Goal: Task Accomplishment & Management: Manage account settings

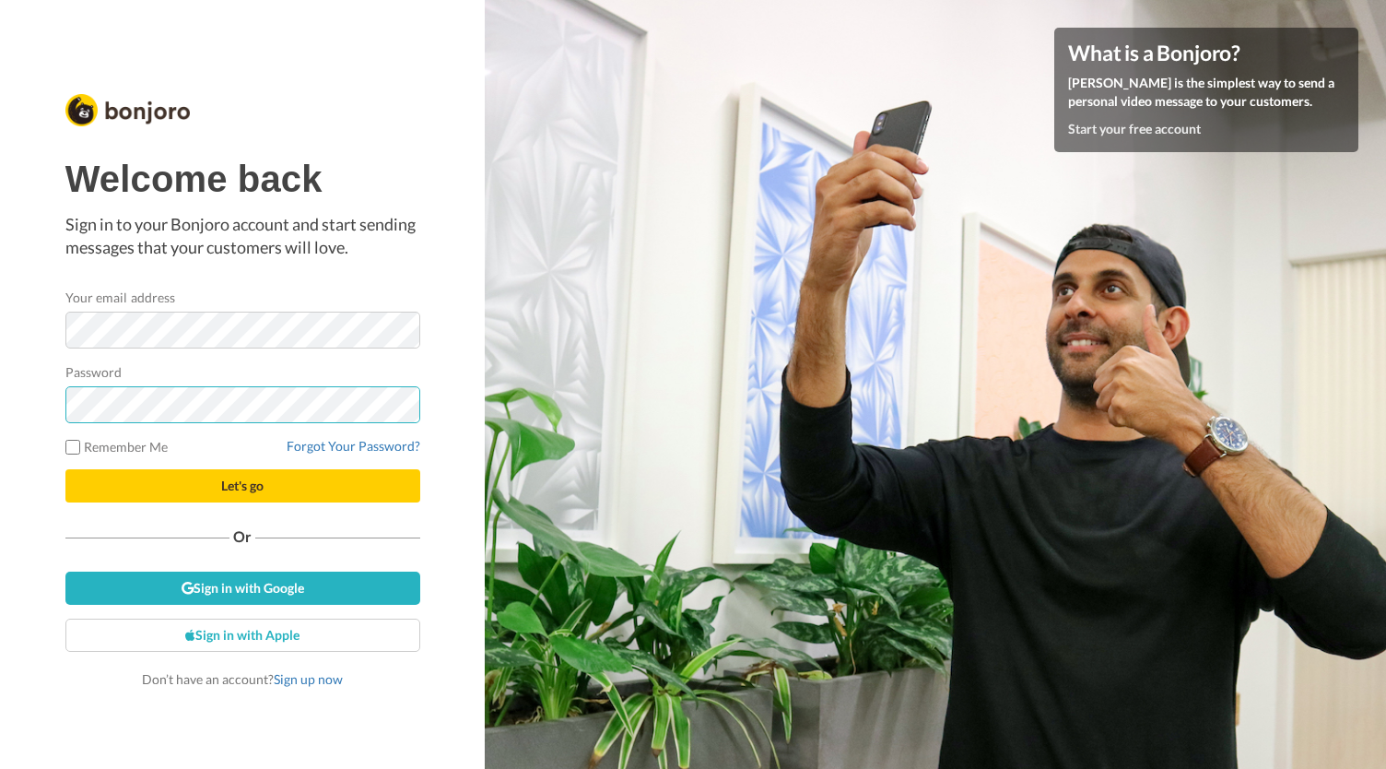
click at [65, 469] on button "Let's go" at bounding box center [242, 485] width 355 height 33
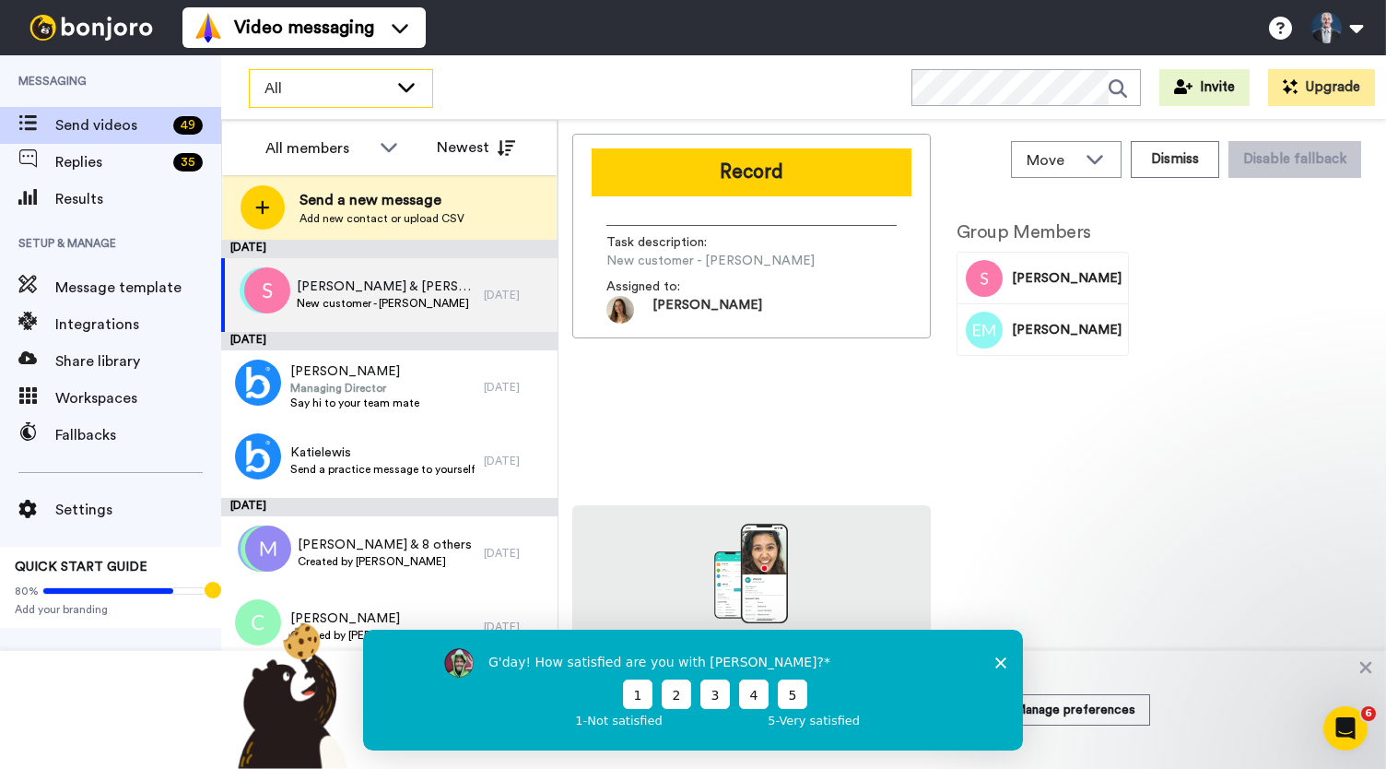
click at [386, 82] on span "All" at bounding box center [327, 88] width 124 height 22
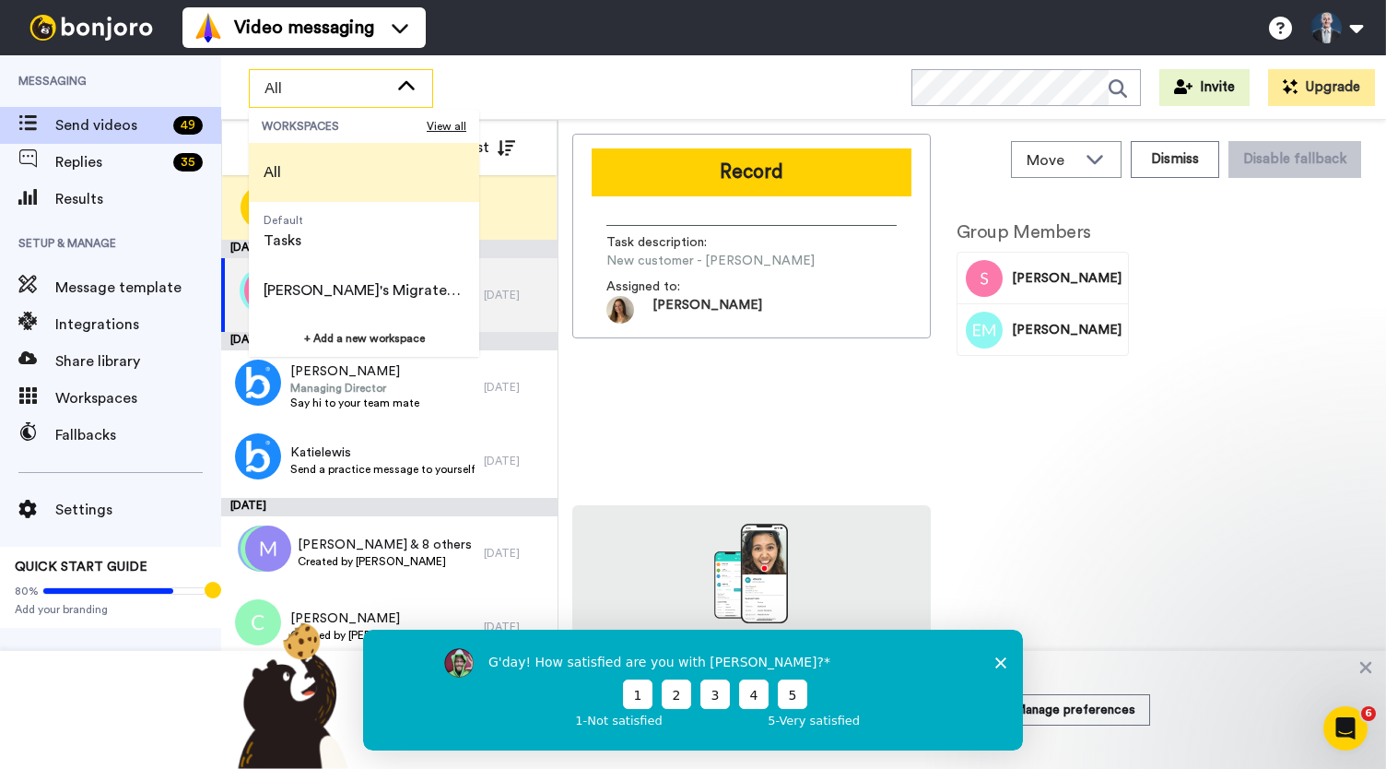
click at [386, 82] on span "All" at bounding box center [327, 88] width 124 height 22
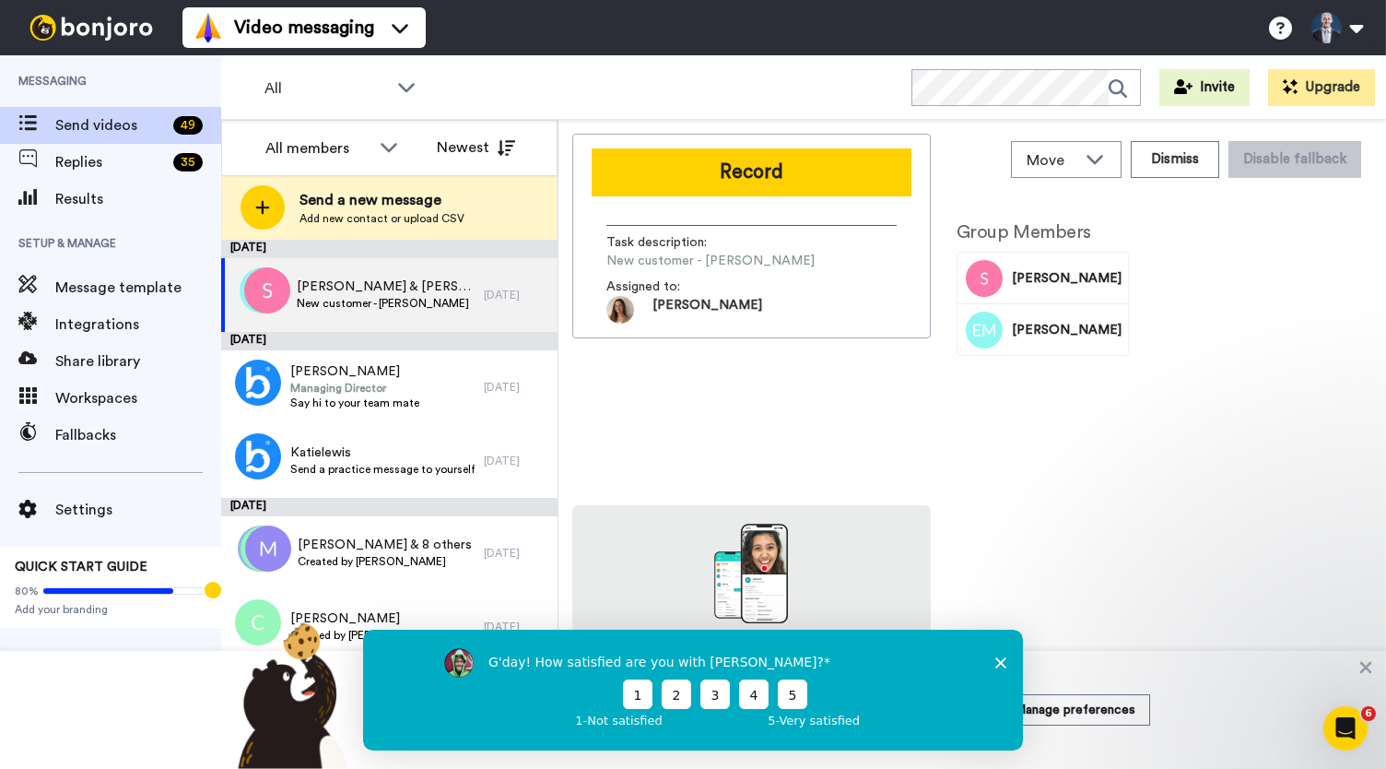
click at [1000, 658] on icon "Close survey" at bounding box center [1000, 661] width 11 height 11
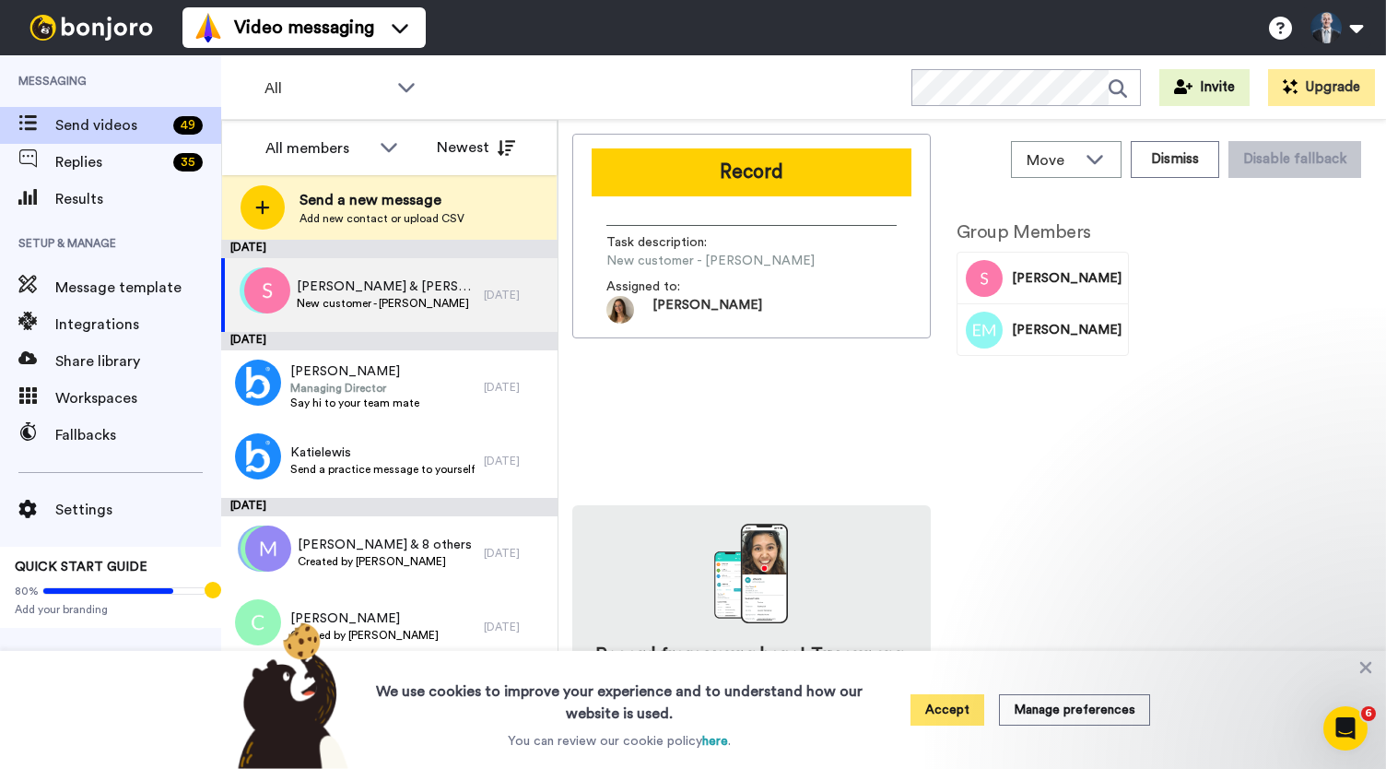
click at [957, 705] on button "Accept" at bounding box center [948, 709] width 74 height 31
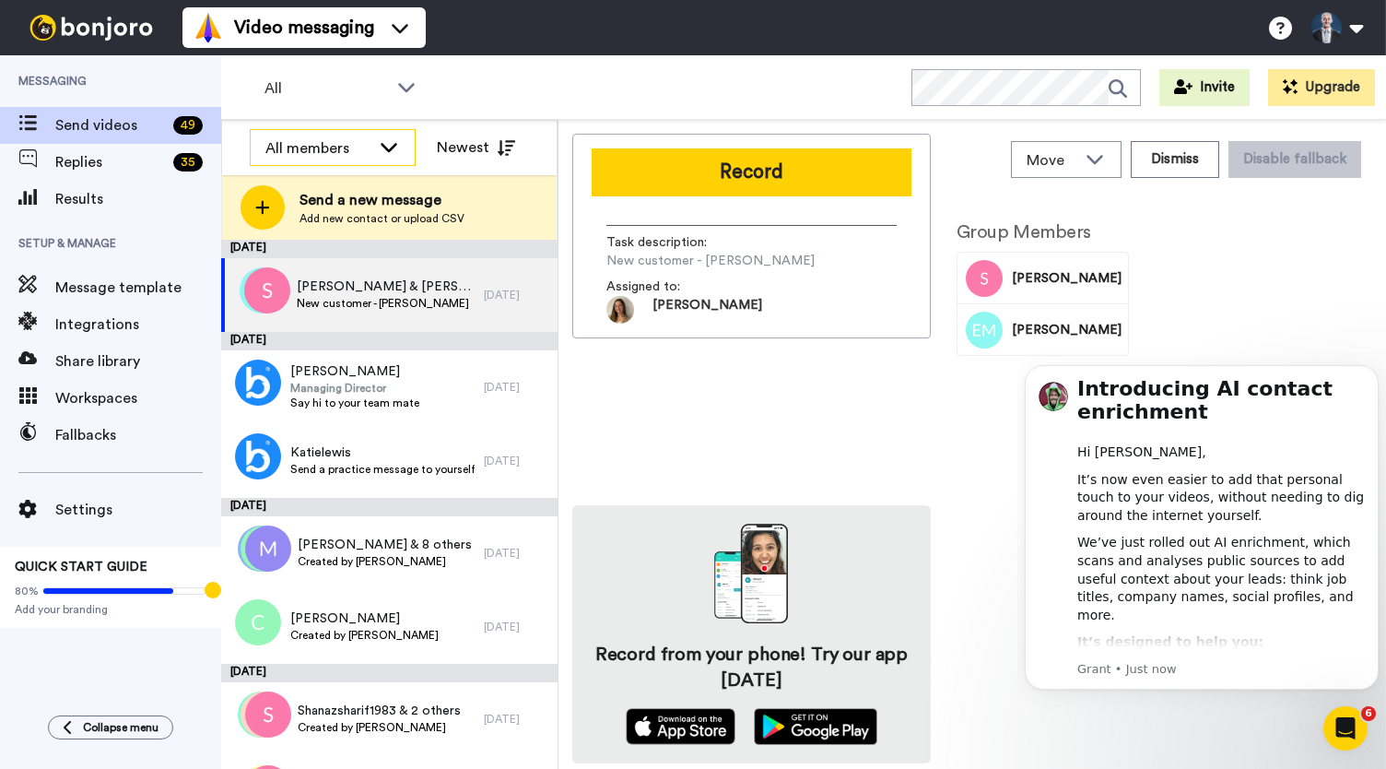
click at [372, 147] on div "All members" at bounding box center [333, 148] width 164 height 37
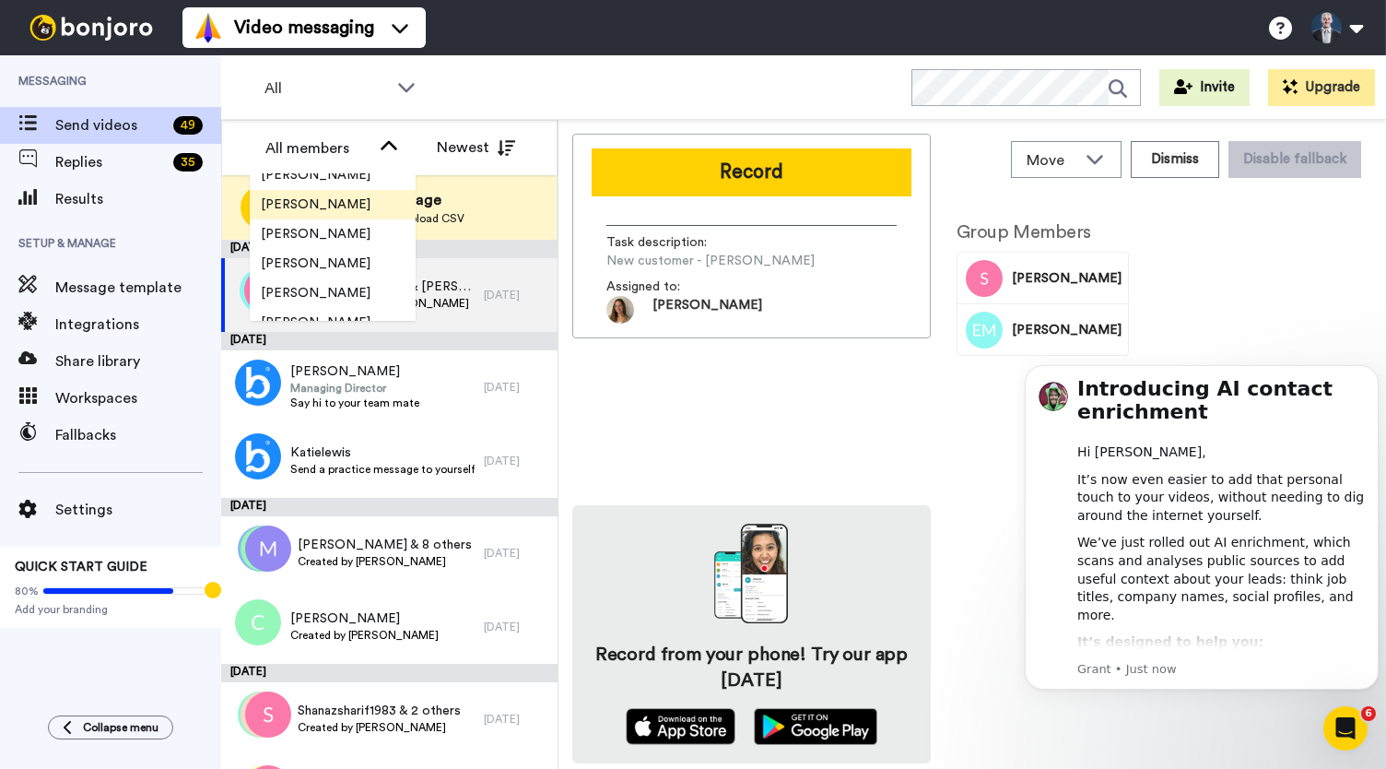
scroll to position [43, 0]
click at [319, 232] on span "Laura Collis" at bounding box center [316, 233] width 132 height 18
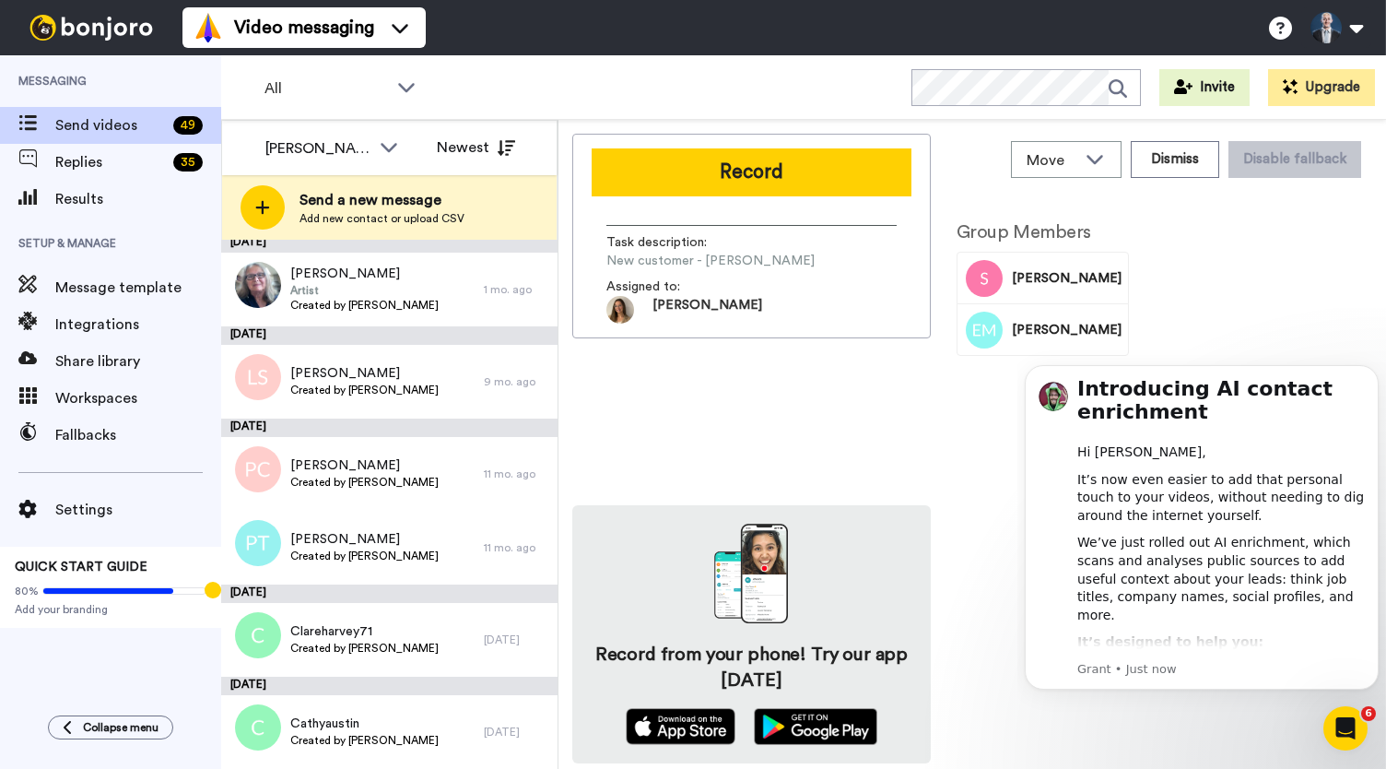
scroll to position [0, 0]
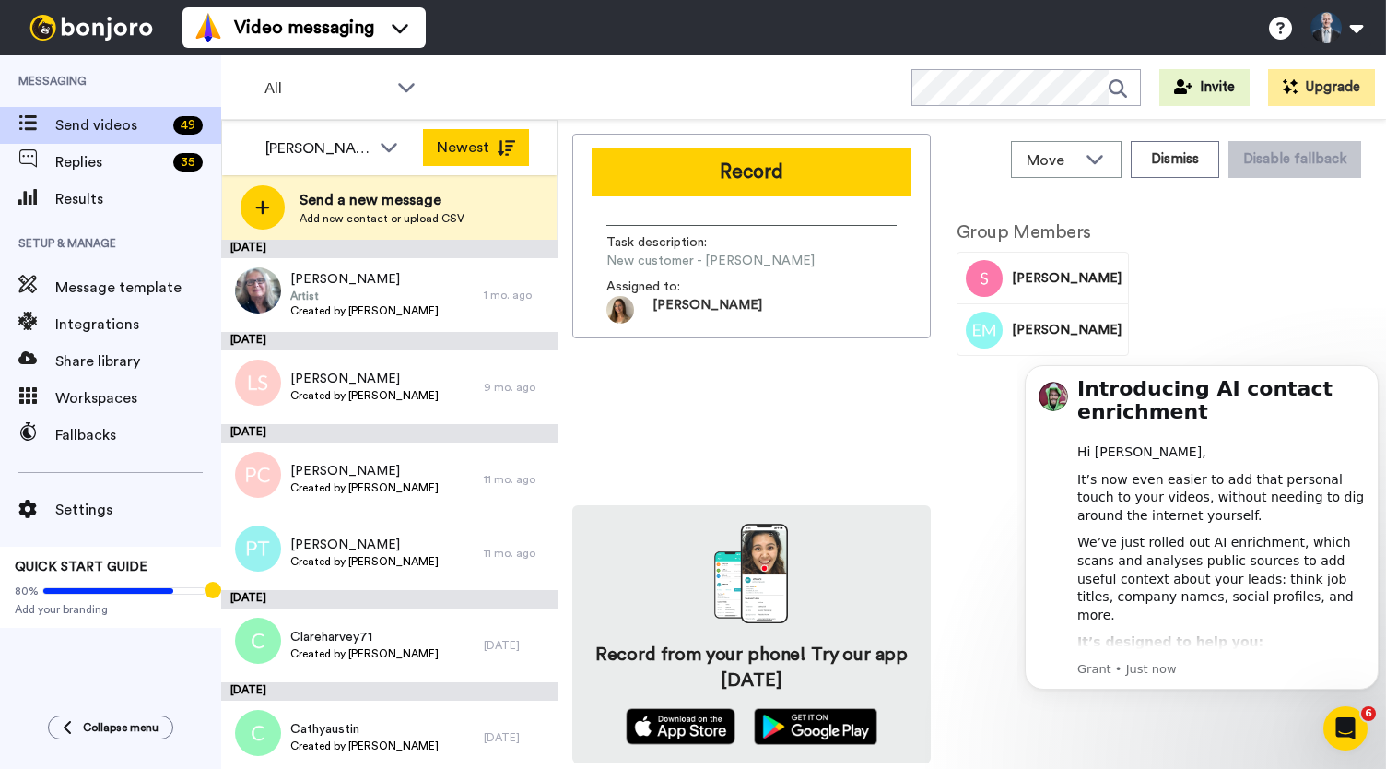
click at [492, 139] on button "Newest" at bounding box center [476, 147] width 106 height 37
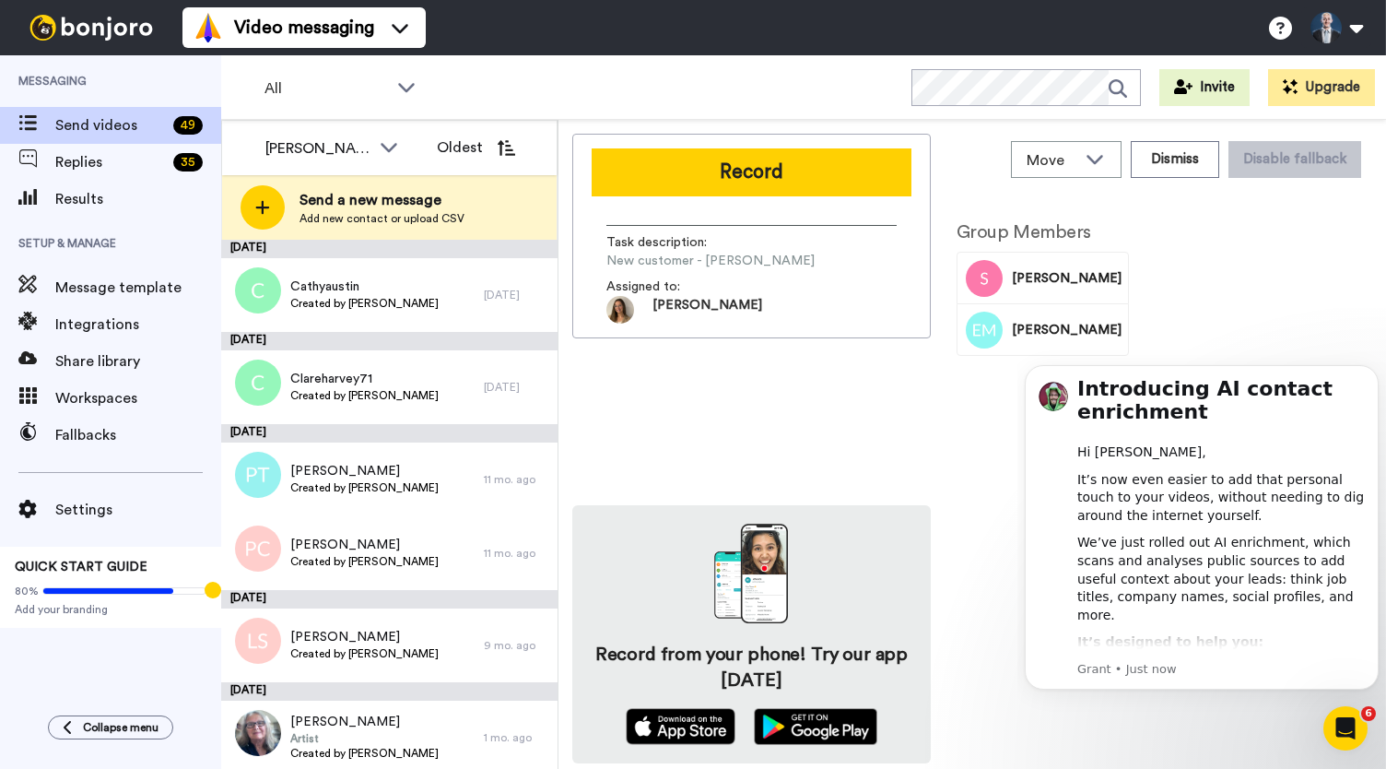
click at [492, 139] on button "Oldest" at bounding box center [476, 147] width 106 height 37
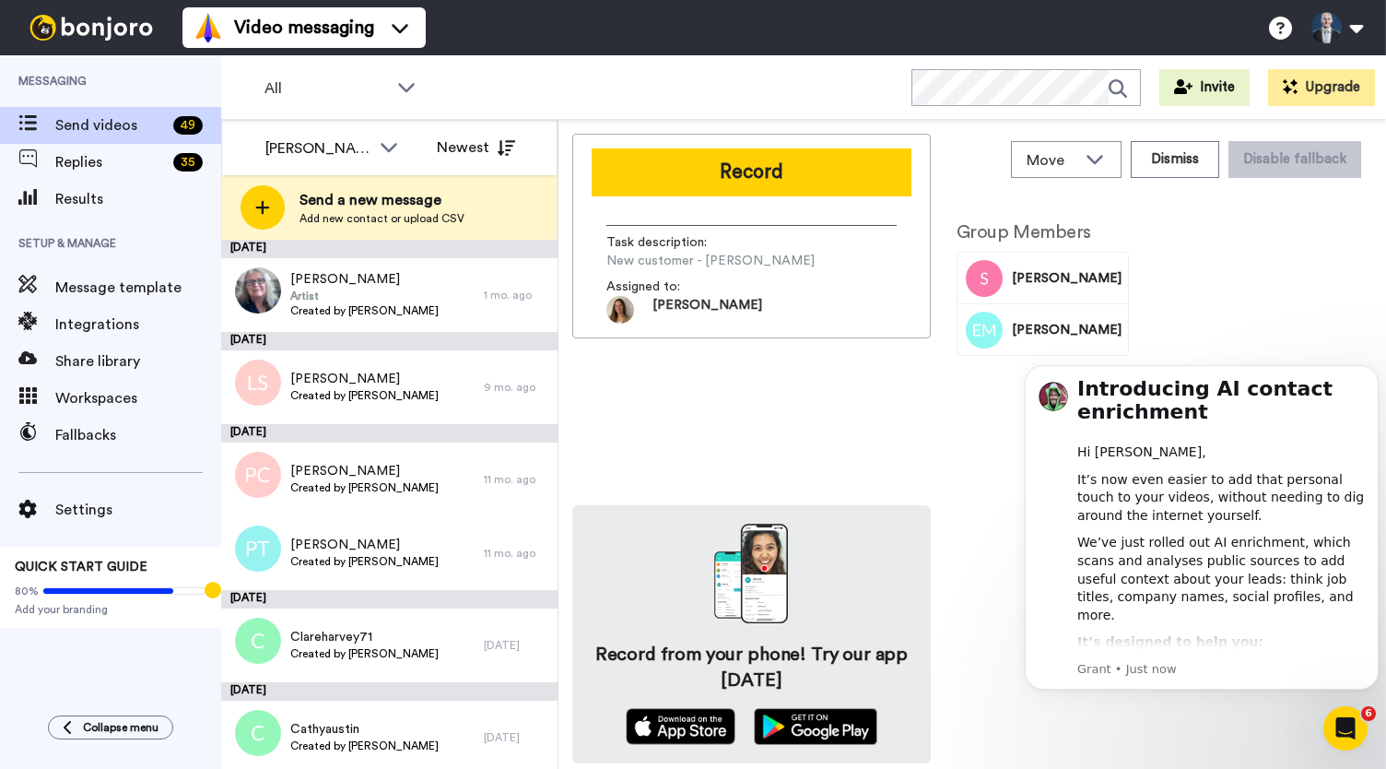
scroll to position [6, 0]
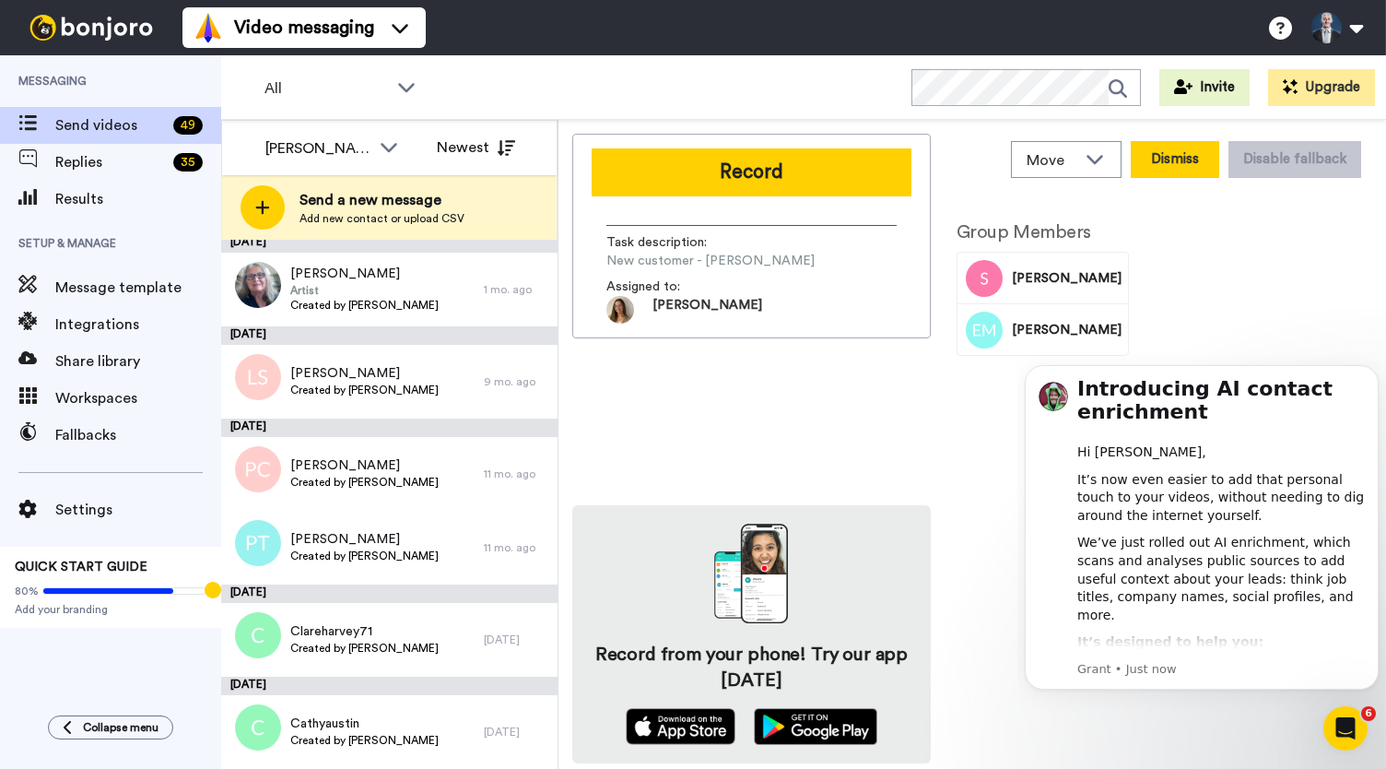
click at [1189, 149] on button "Dismiss" at bounding box center [1175, 159] width 88 height 37
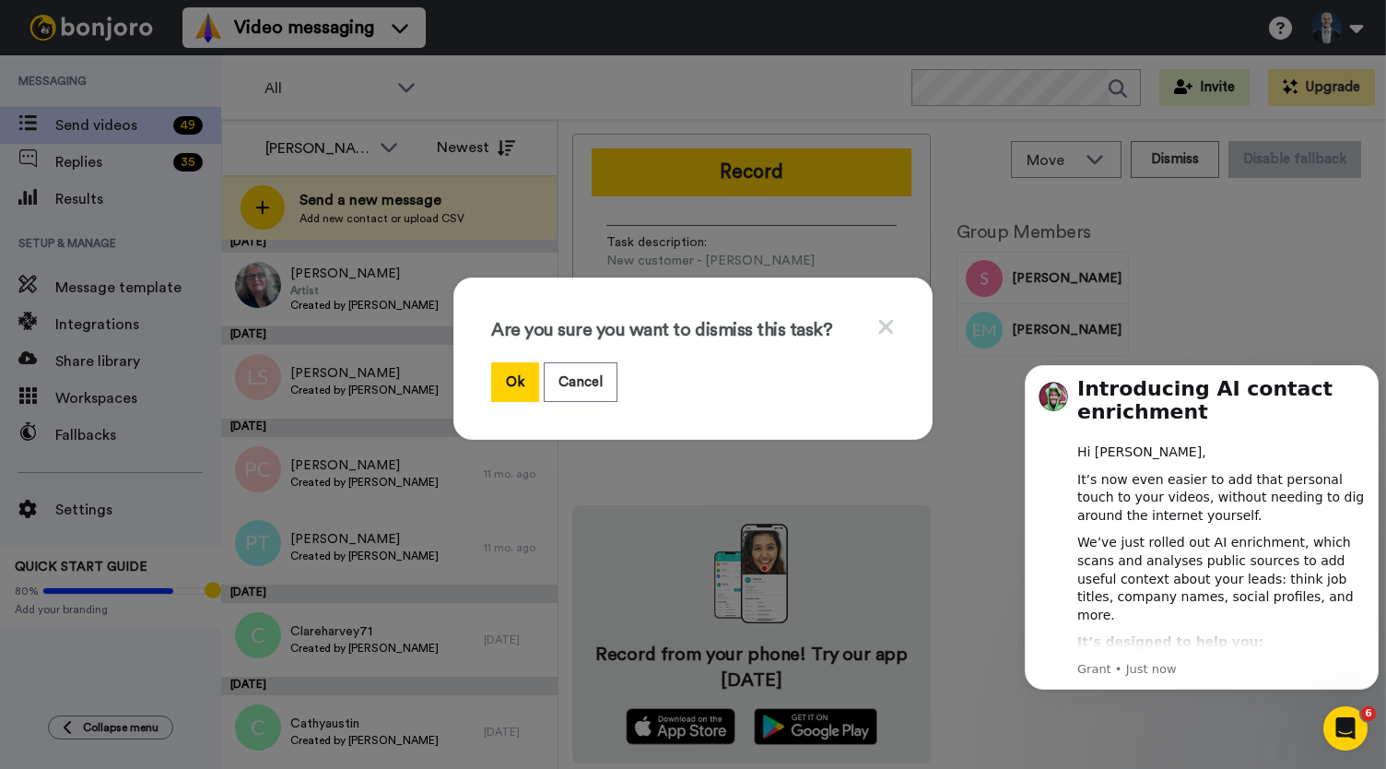
click at [882, 325] on icon at bounding box center [886, 326] width 15 height 15
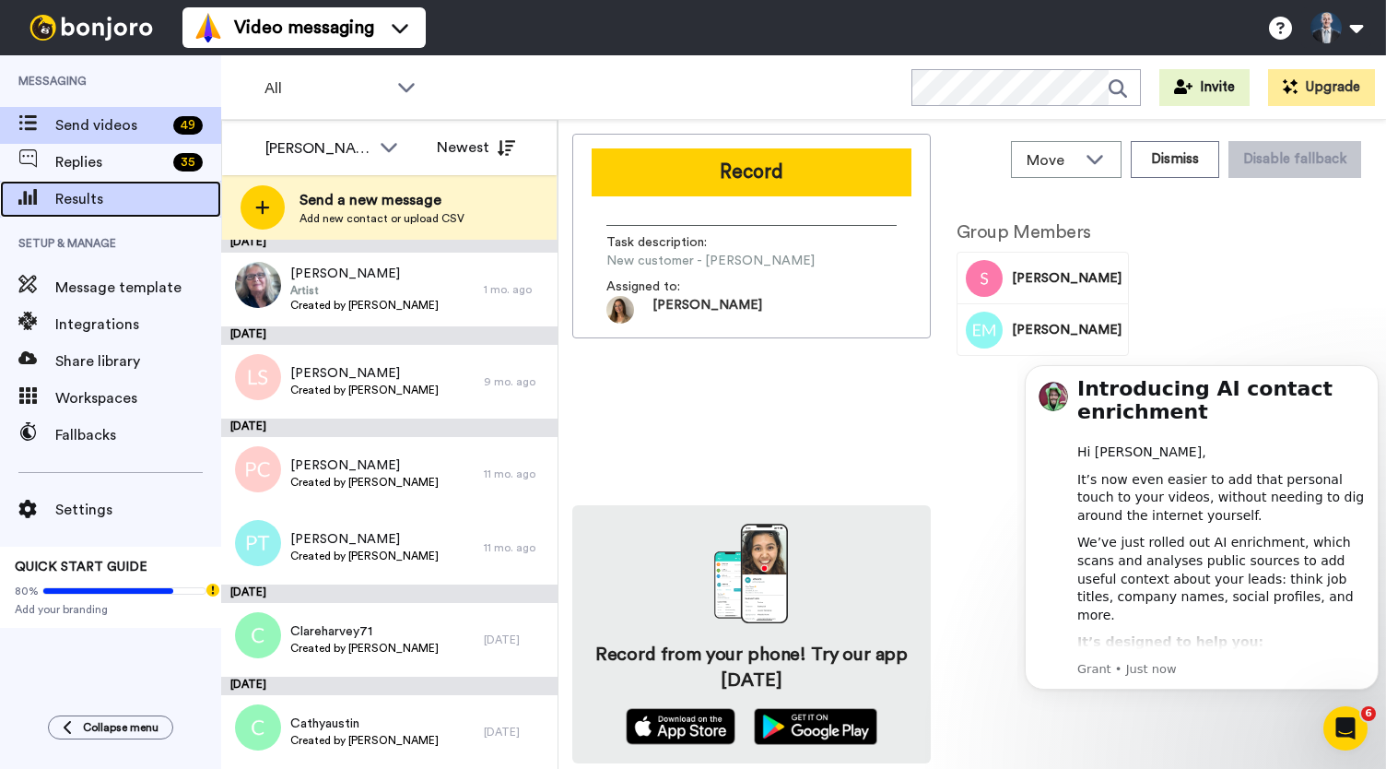
click at [120, 200] on span "Results" at bounding box center [138, 199] width 166 height 22
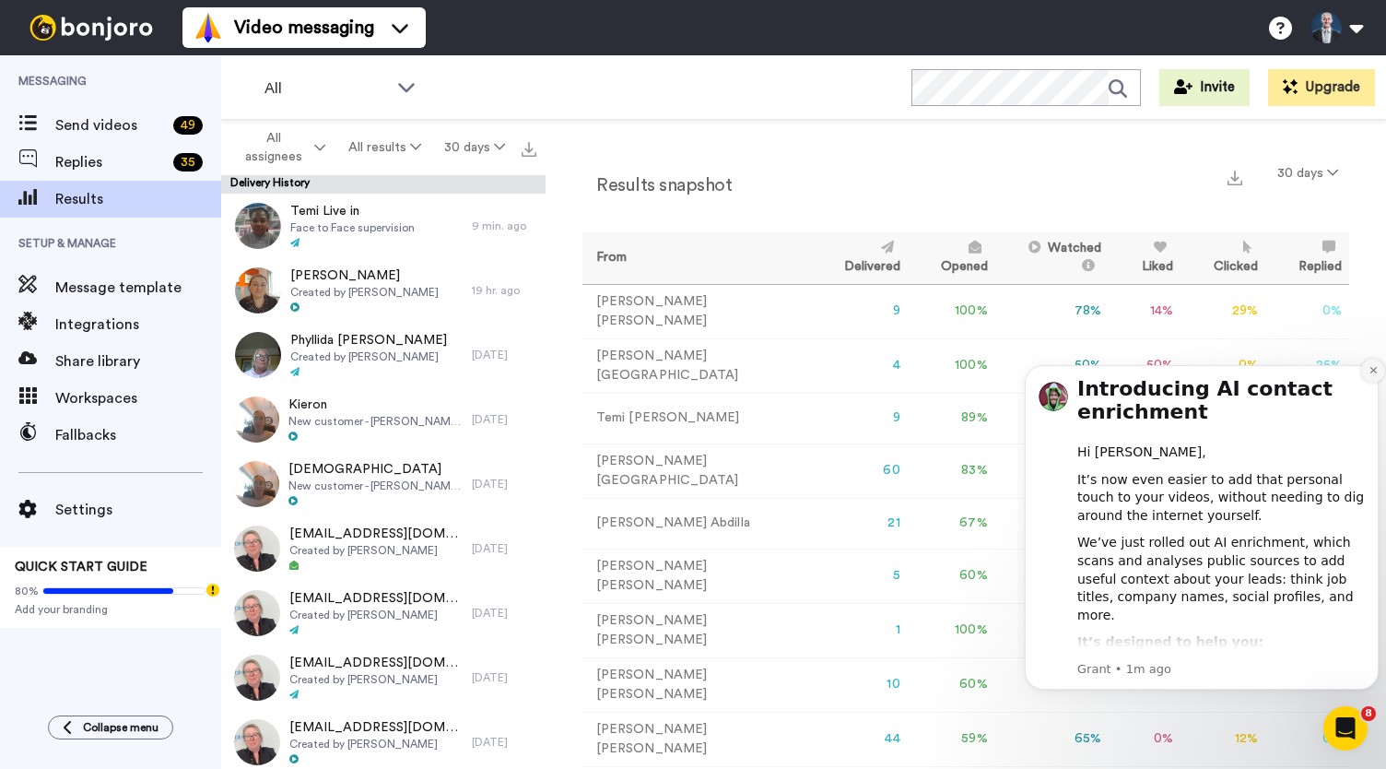
click at [1375, 364] on button "Dismiss notification" at bounding box center [1373, 371] width 24 height 24
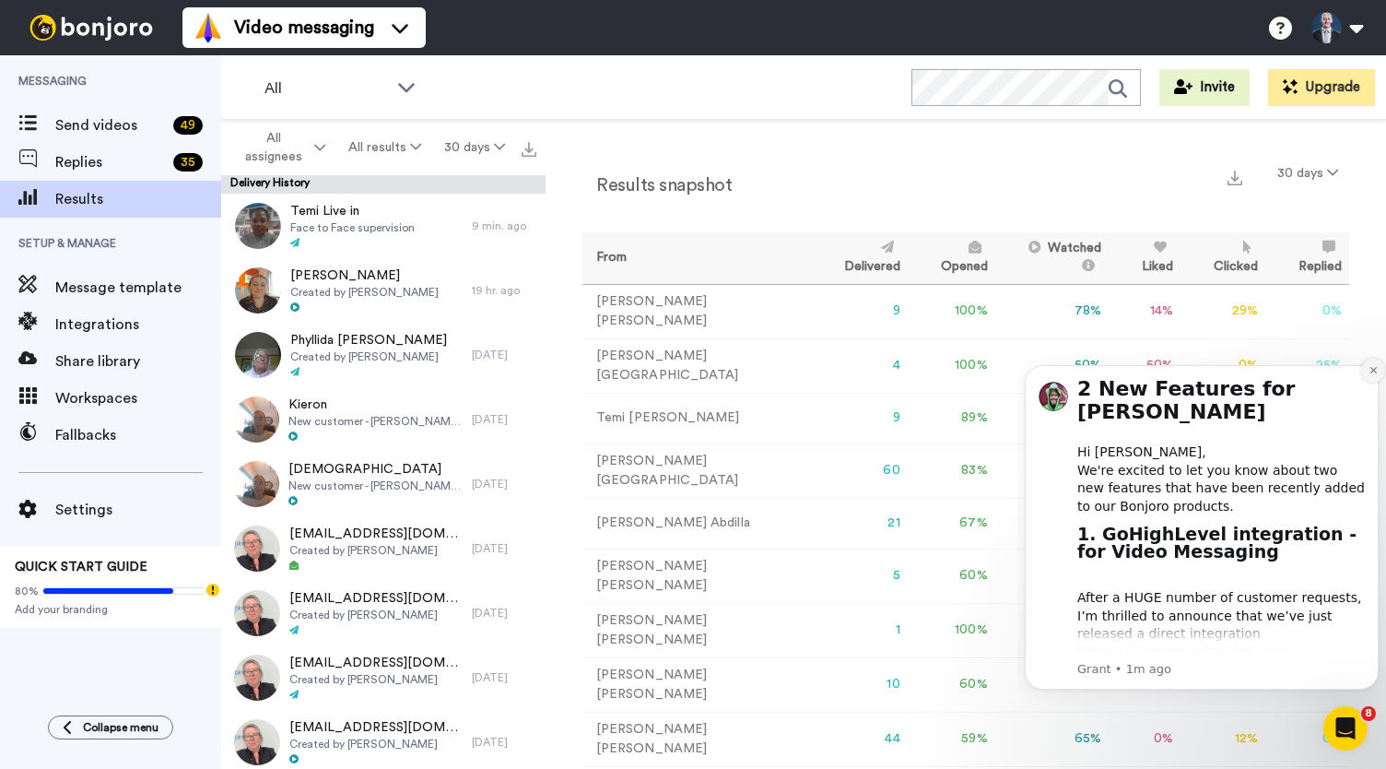
click at [1370, 366] on icon "Dismiss notification" at bounding box center [1374, 370] width 10 height 10
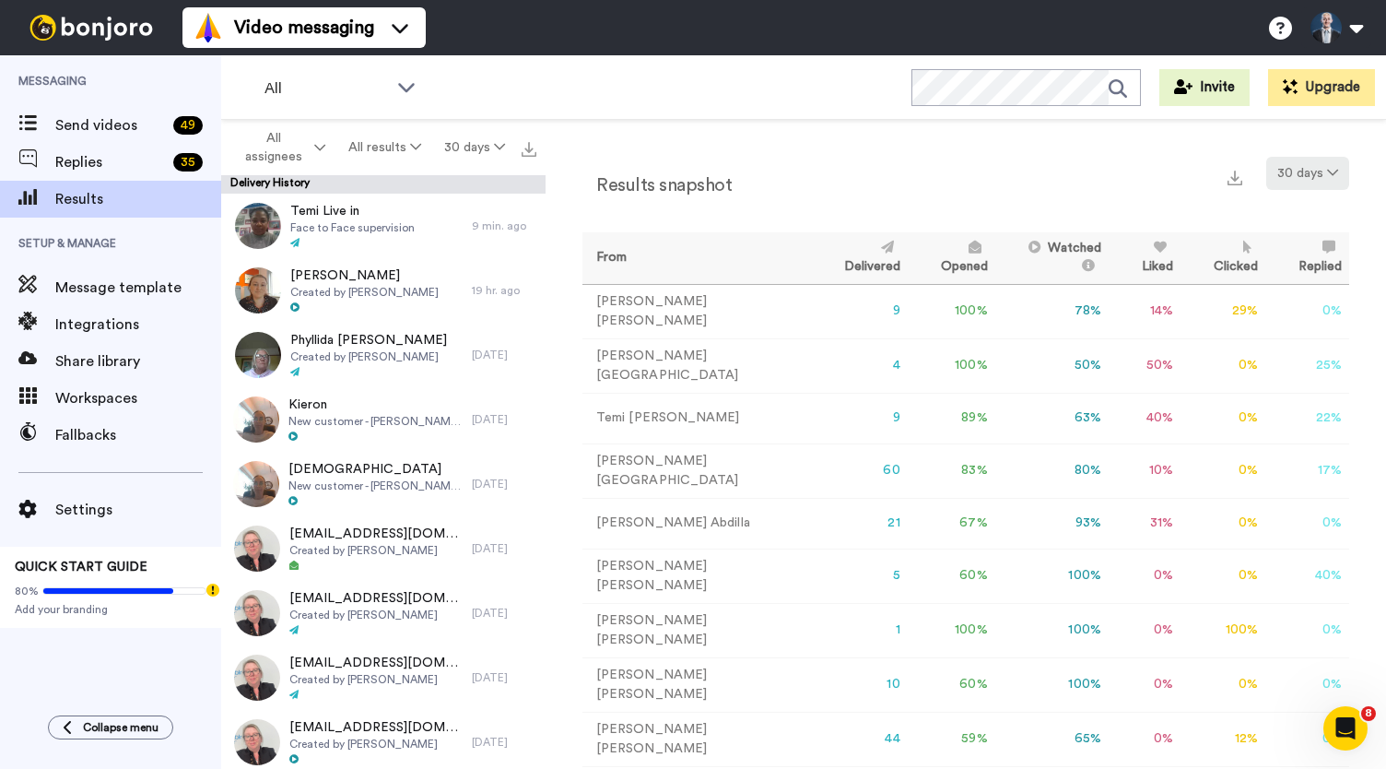
click at [1302, 176] on button "30 days" at bounding box center [1307, 173] width 83 height 33
click at [1273, 315] on span "365 days" at bounding box center [1274, 310] width 58 height 14
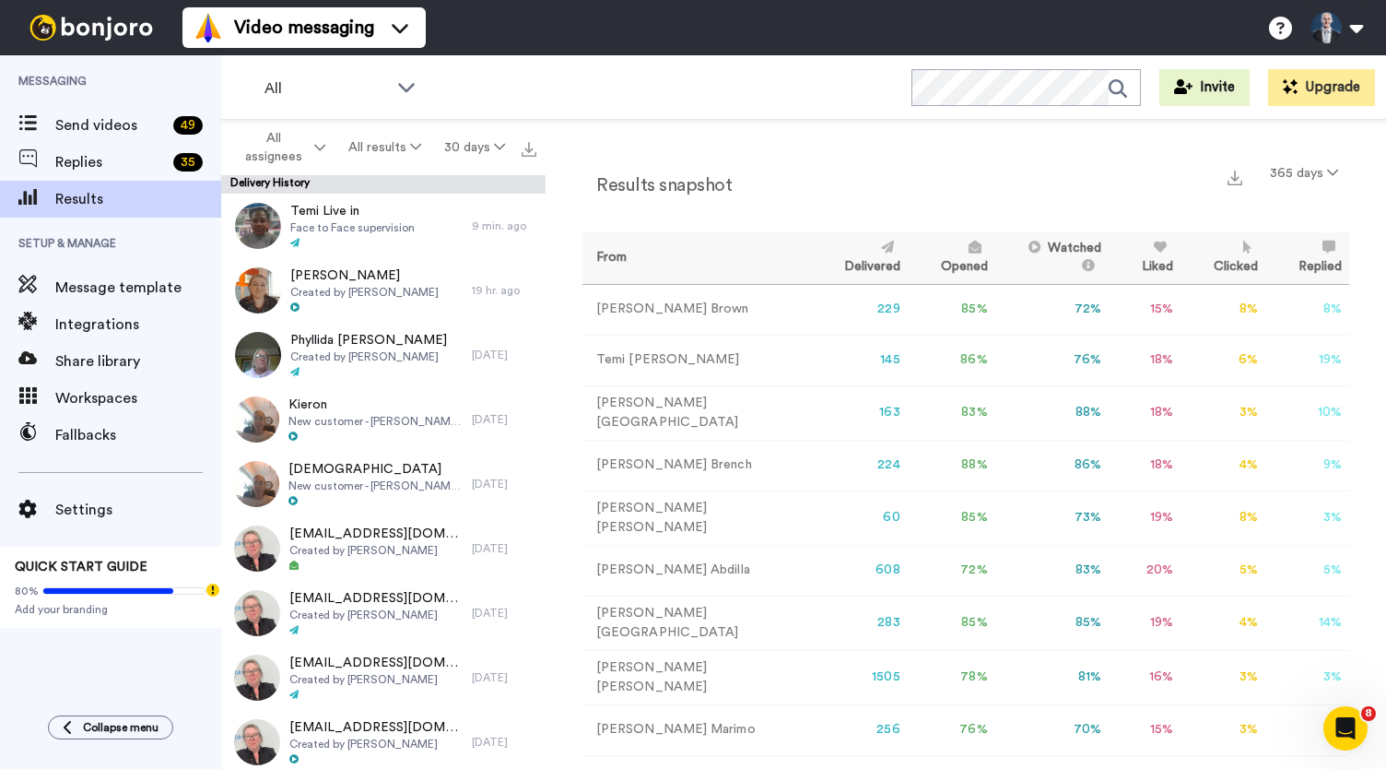
scroll to position [362, 0]
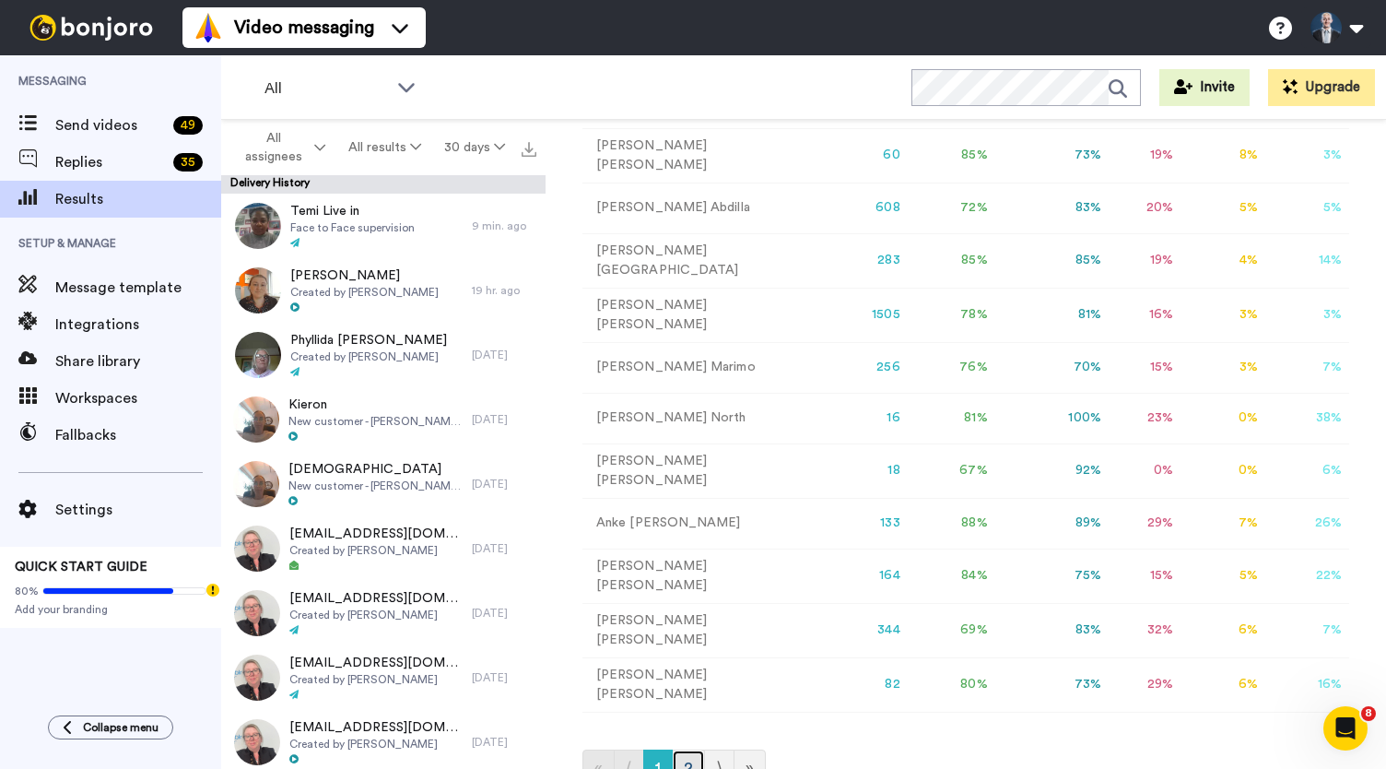
click at [682, 749] on link "2" at bounding box center [688, 767] width 33 height 37
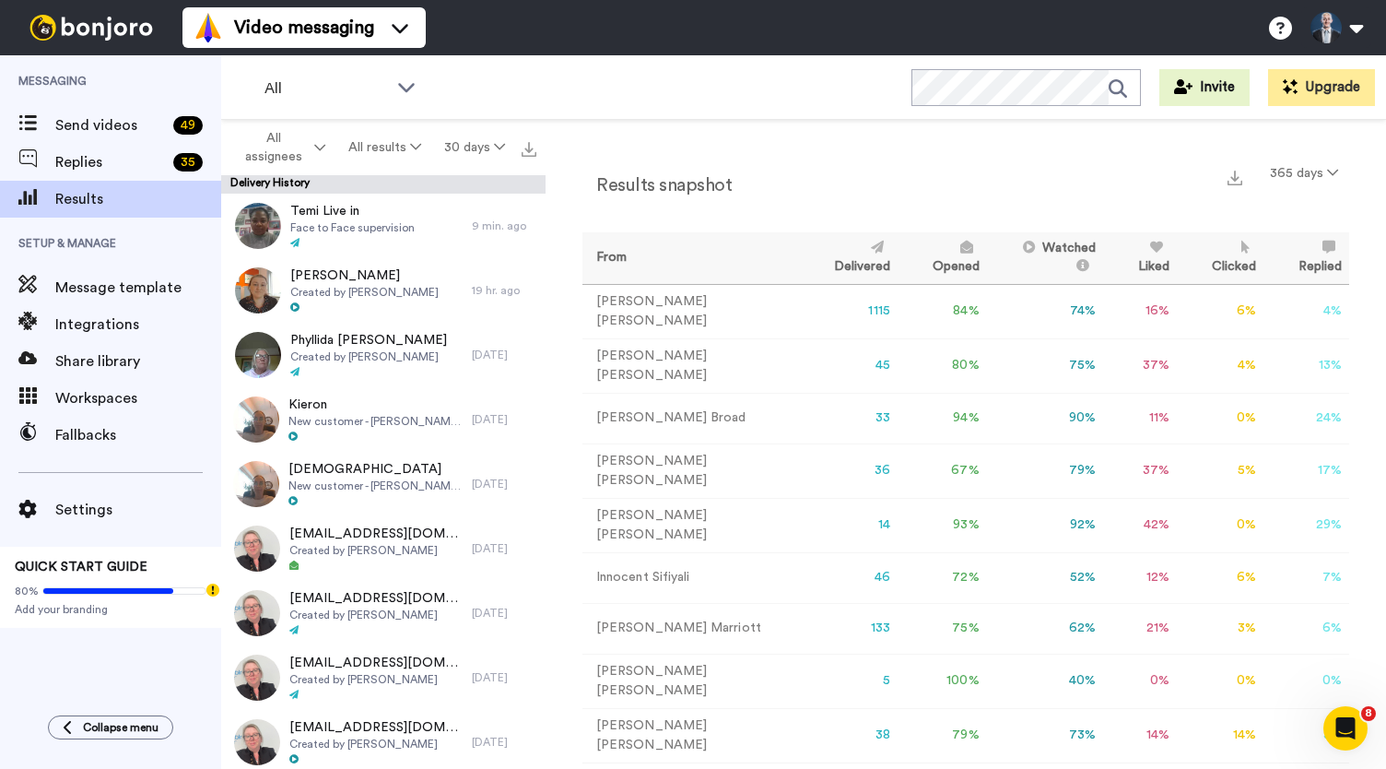
scroll to position [58, 0]
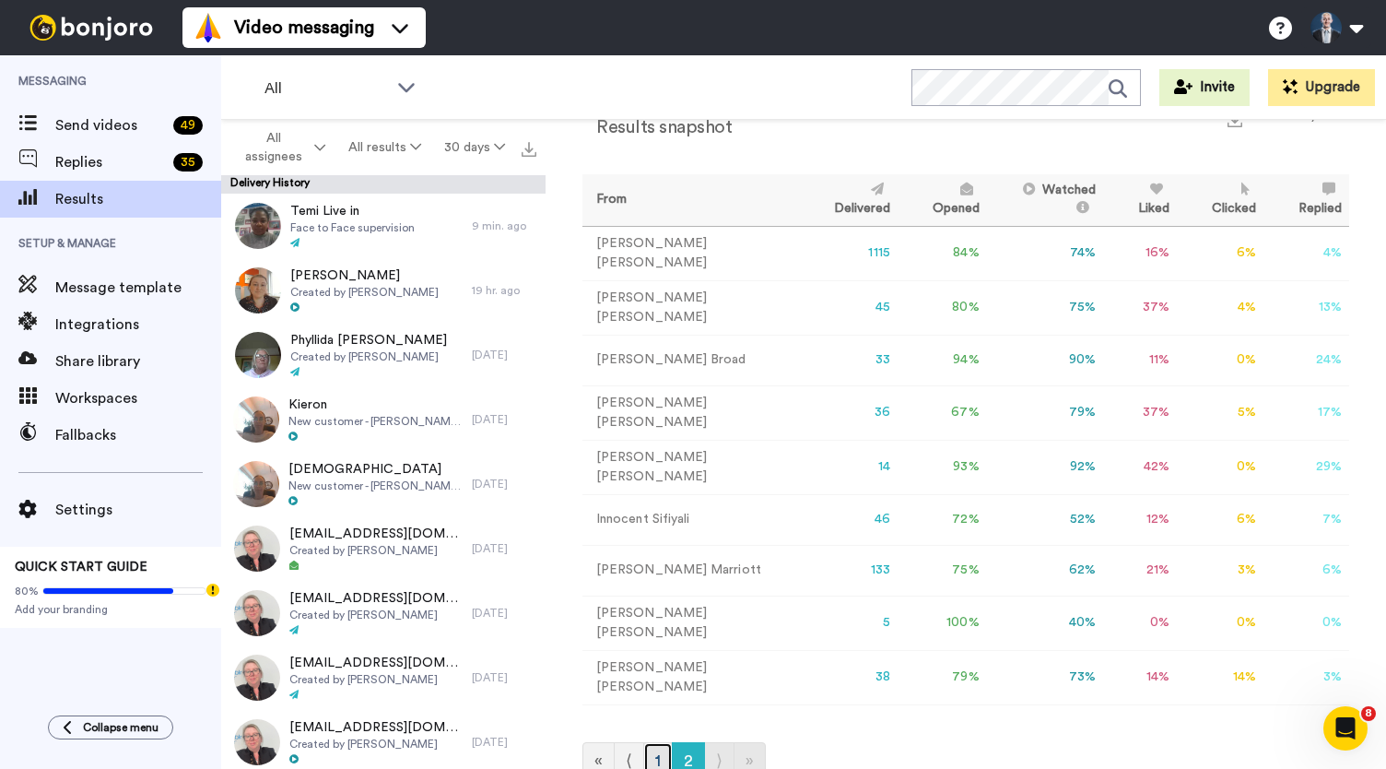
click at [654, 742] on link "1" at bounding box center [657, 760] width 29 height 37
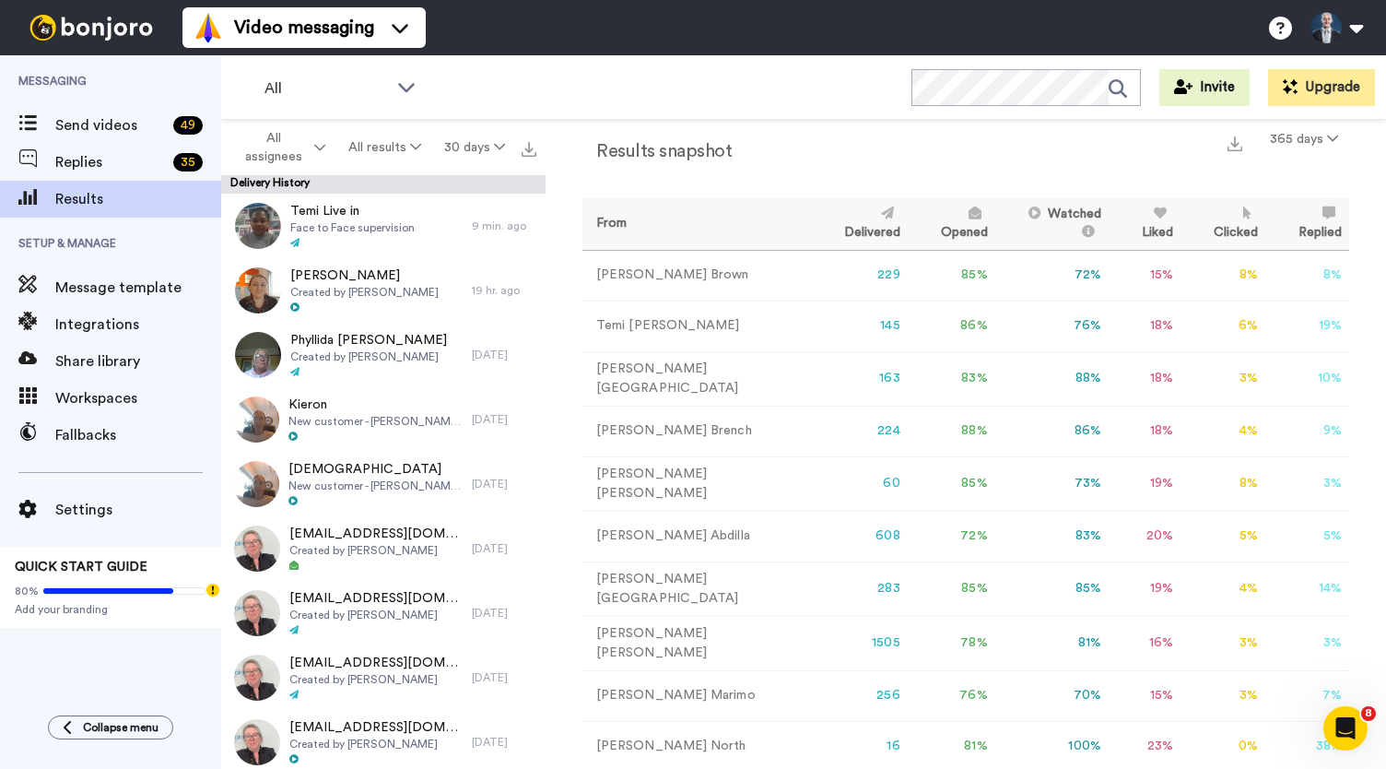
scroll to position [0, 0]
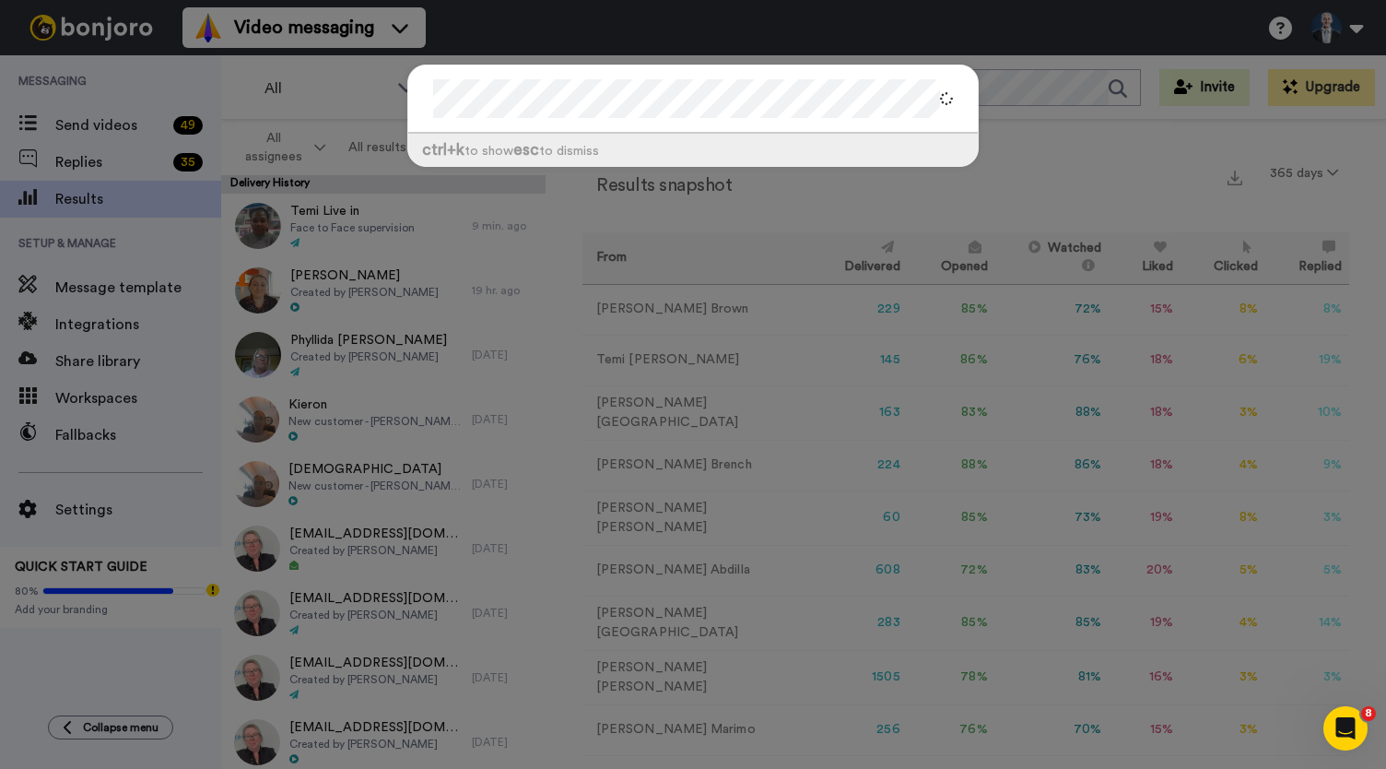
click at [995, 191] on div "ctrl +k to show esc to dismiss" at bounding box center [693, 384] width 1386 height 769
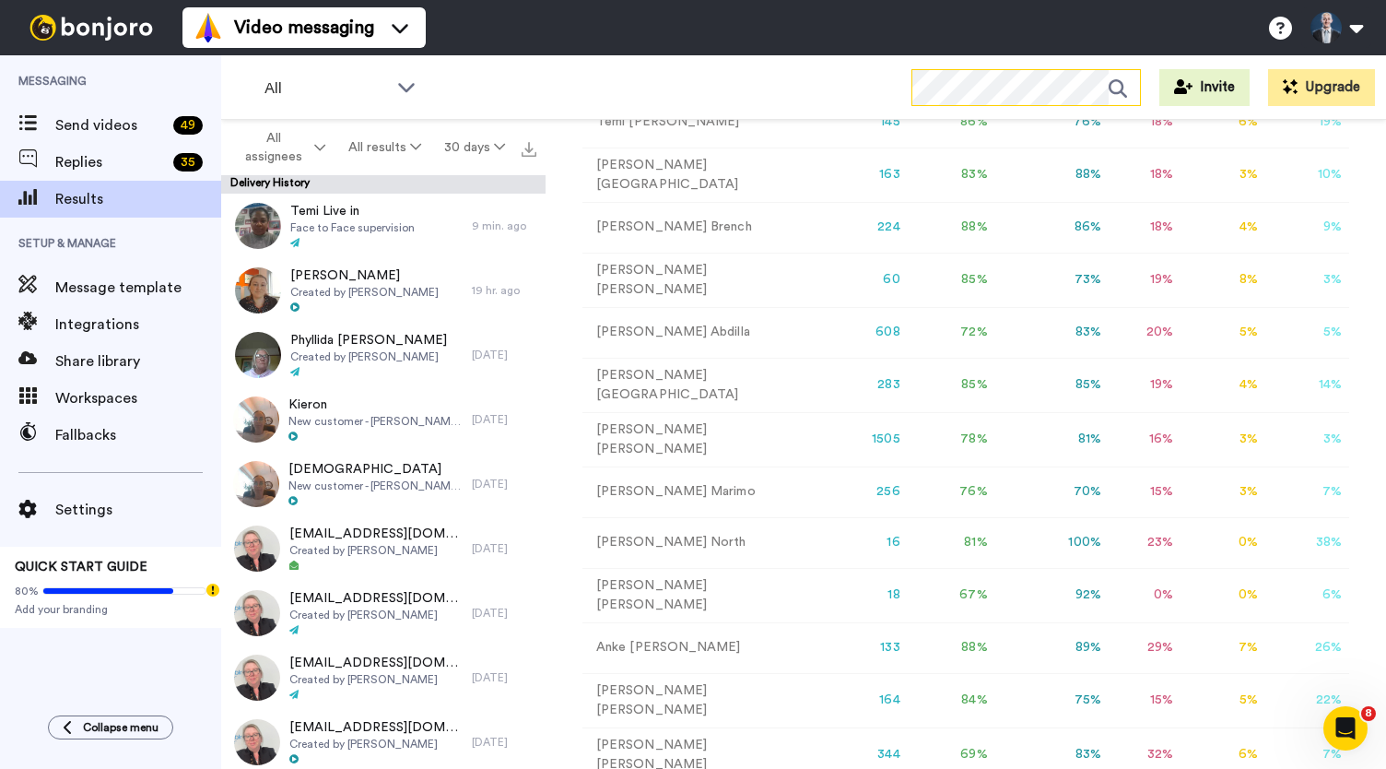
scroll to position [362, 0]
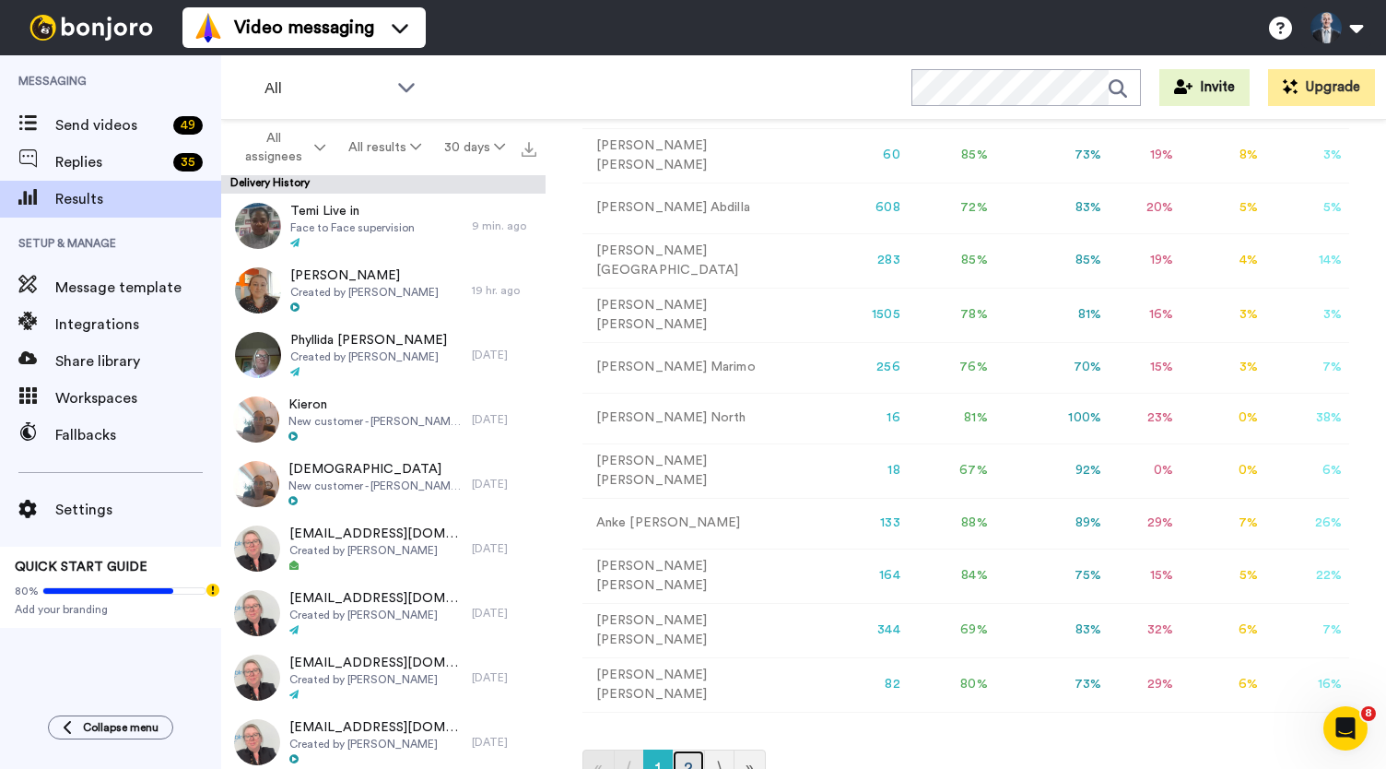
click at [688, 749] on link "2" at bounding box center [688, 767] width 33 height 37
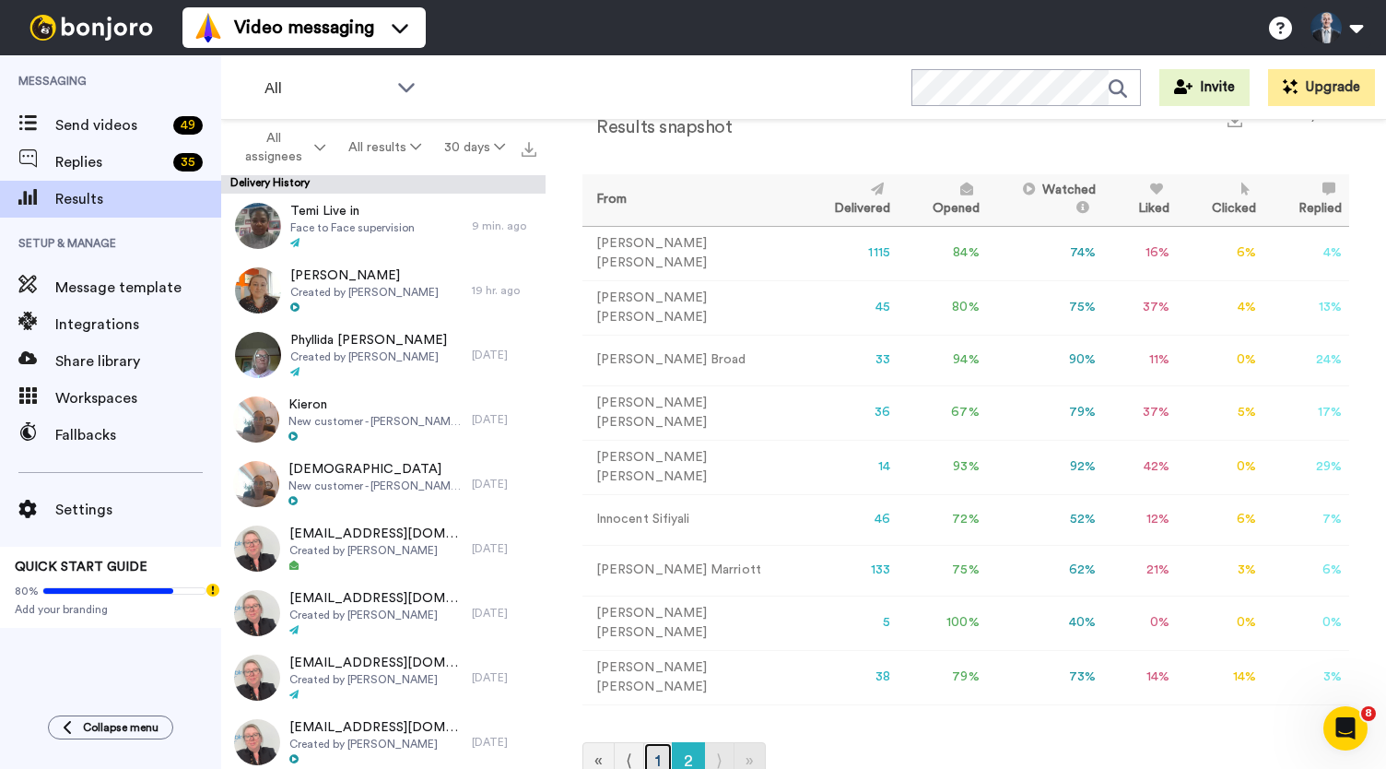
click at [655, 743] on link "1" at bounding box center [657, 760] width 29 height 37
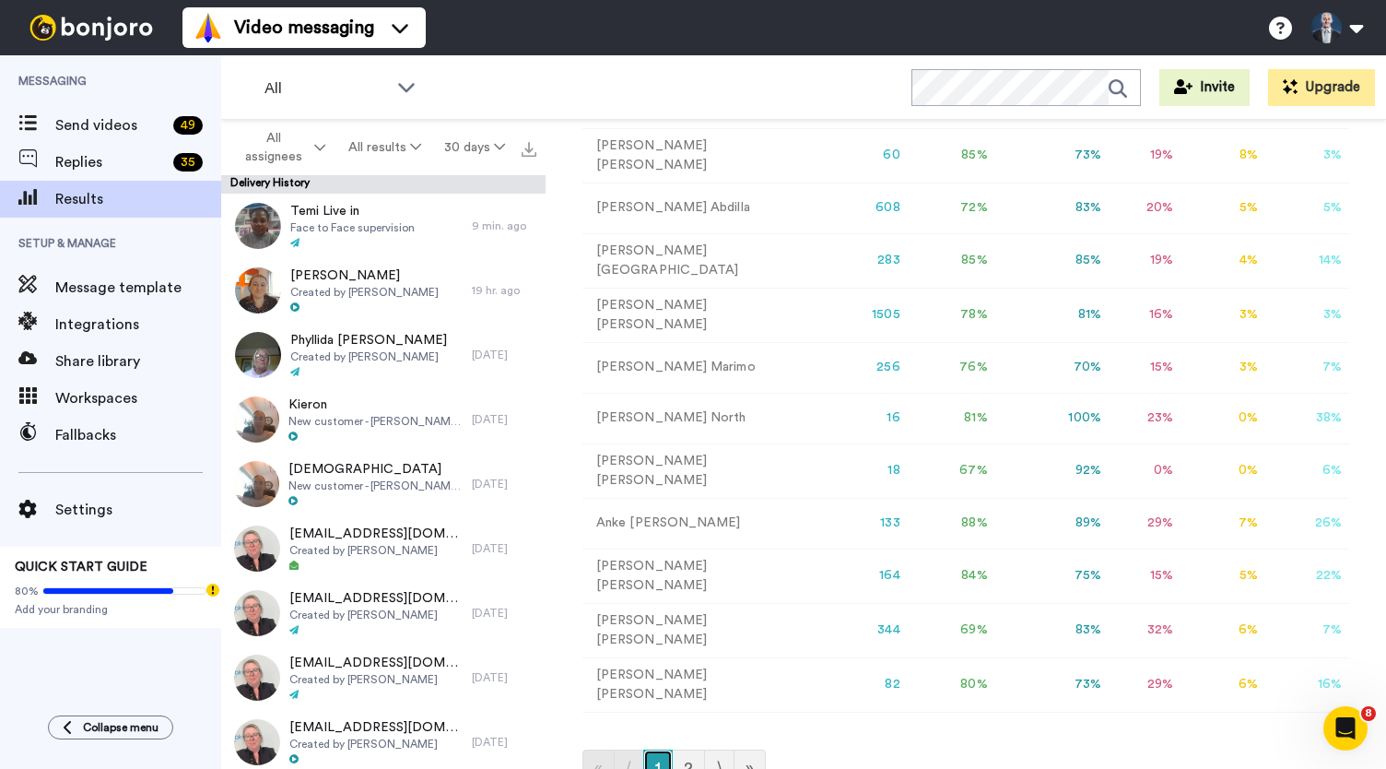
scroll to position [0, 0]
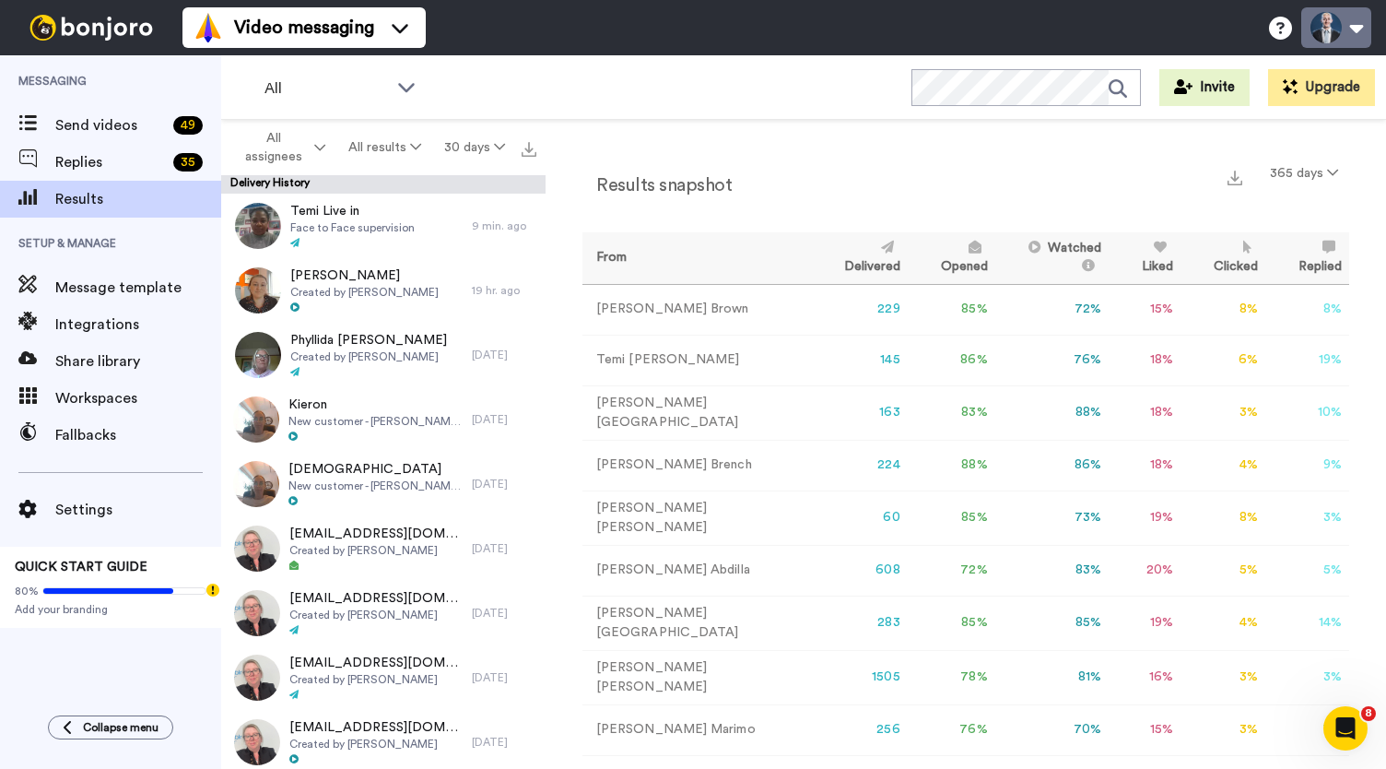
click at [1360, 34] on button at bounding box center [1337, 27] width 70 height 41
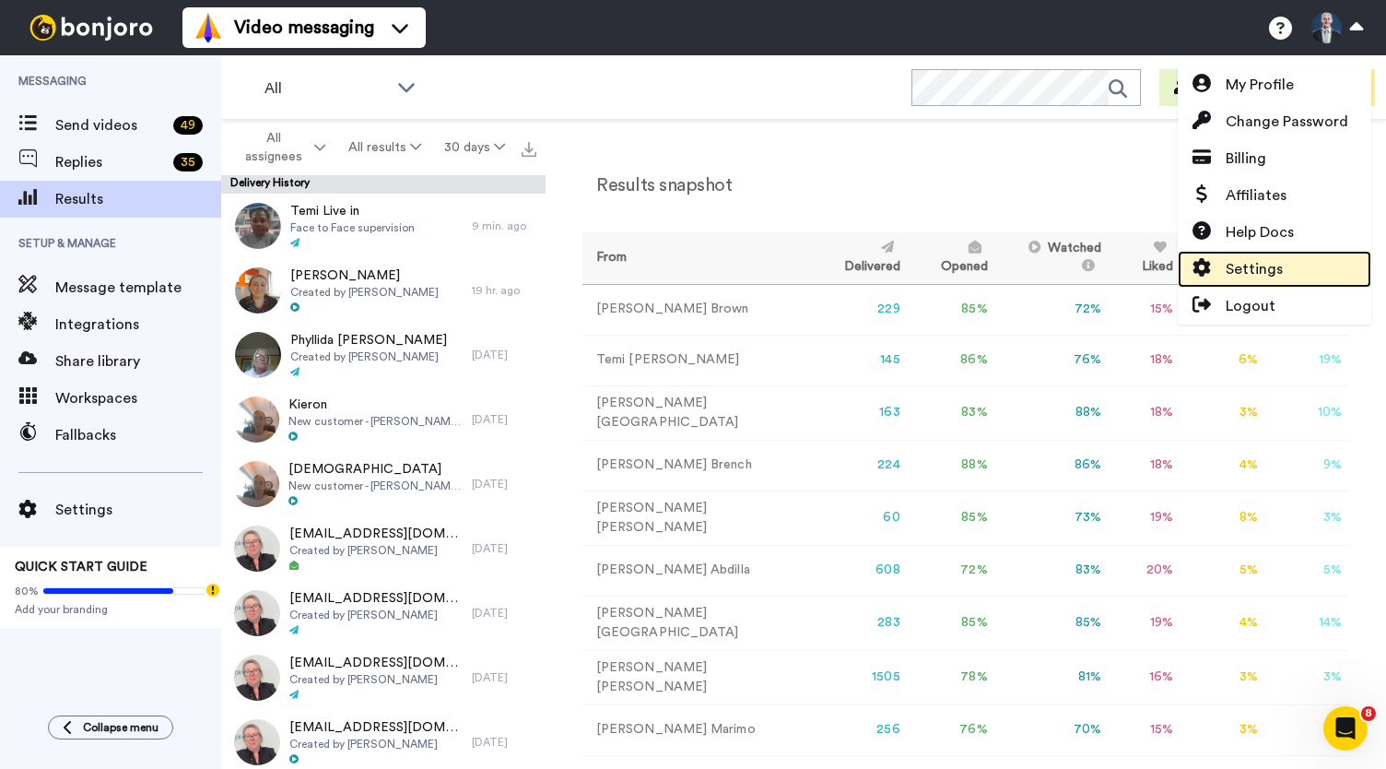
click at [1251, 269] on span "Settings" at bounding box center [1254, 269] width 57 height 22
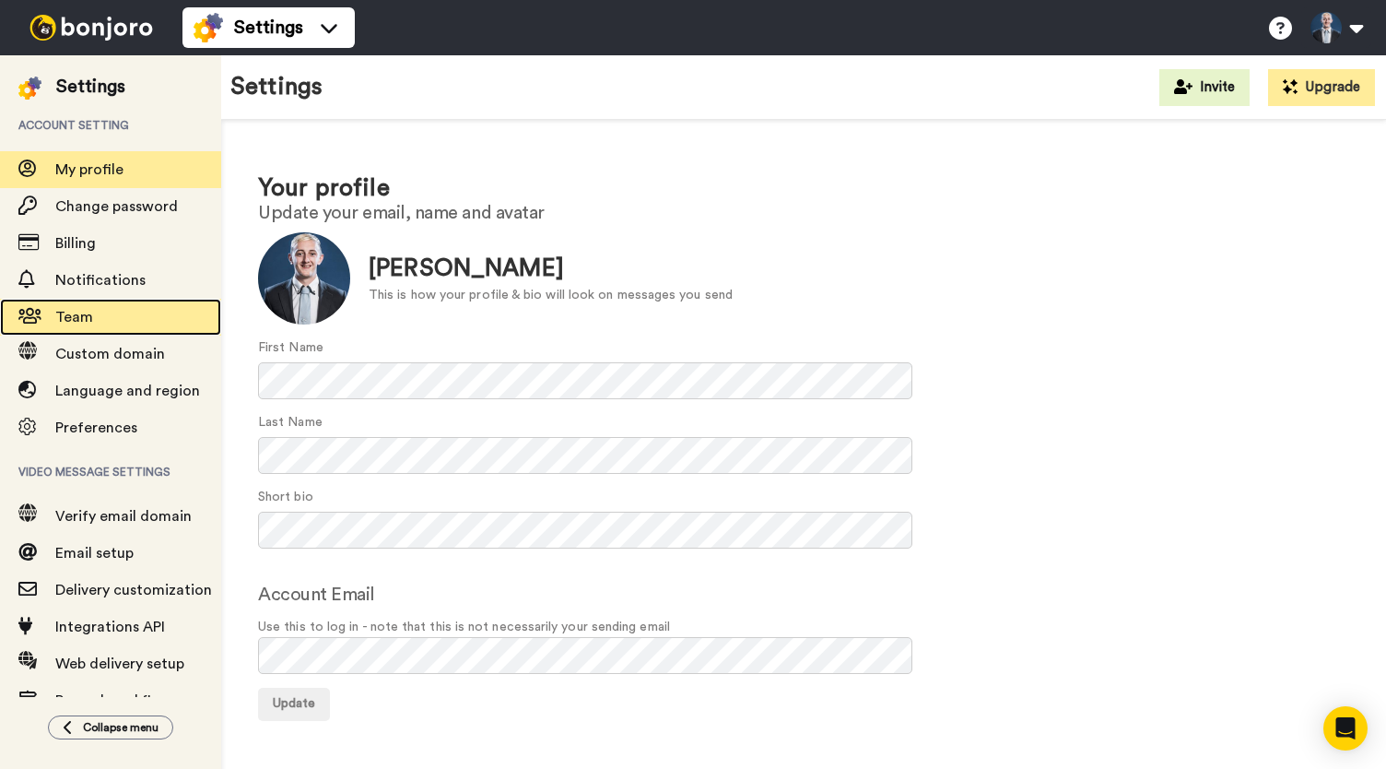
click at [76, 314] on span "Team" at bounding box center [74, 317] width 38 height 15
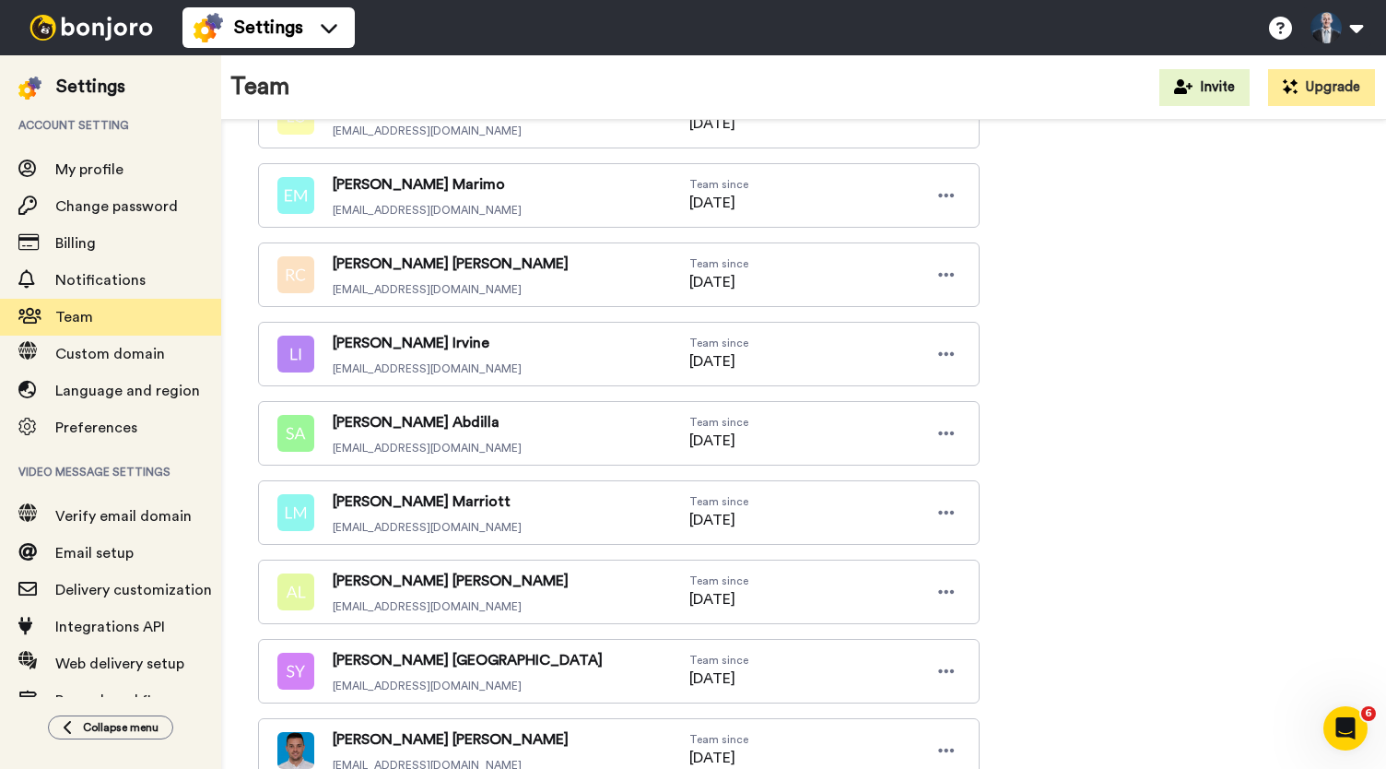
scroll to position [637, 0]
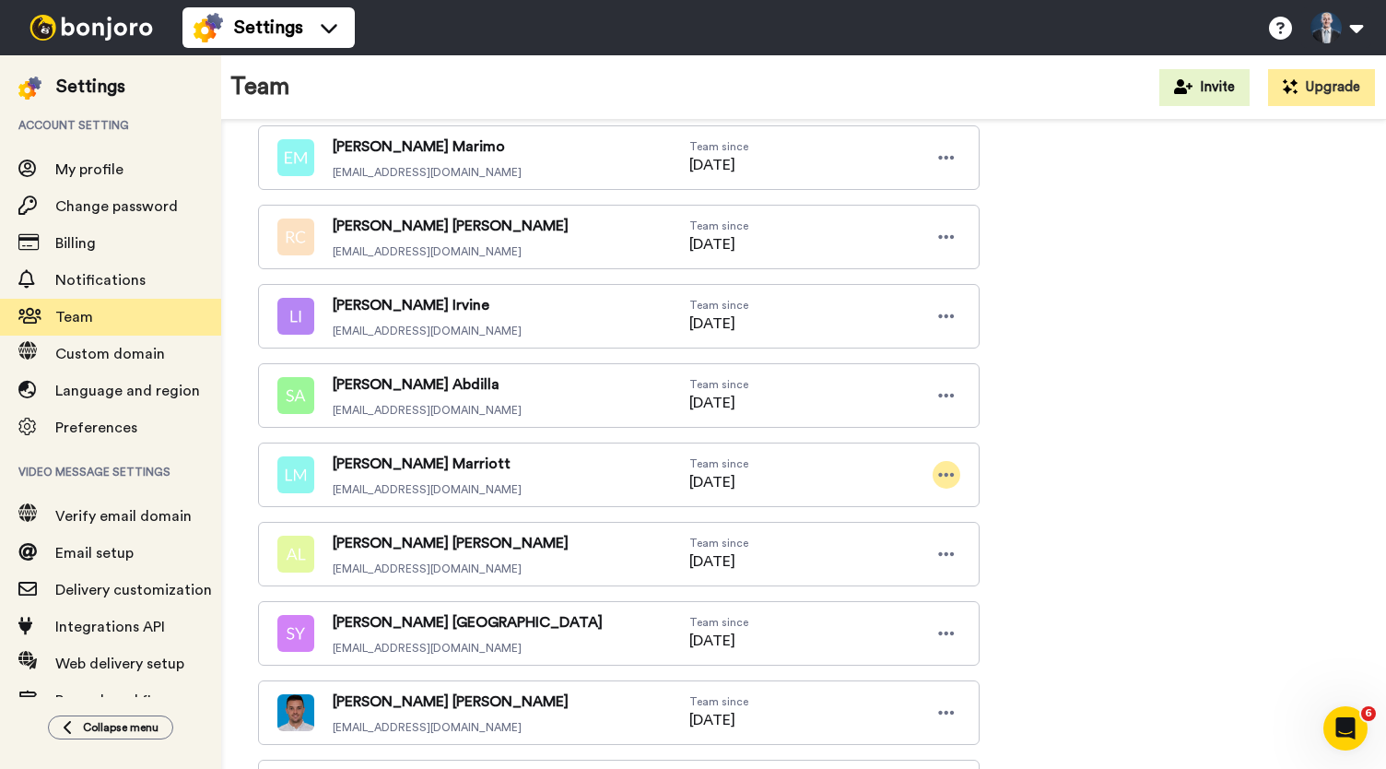
click at [949, 471] on icon at bounding box center [946, 474] width 17 height 18
click at [870, 531] on li "Delete user" at bounding box center [867, 530] width 186 height 29
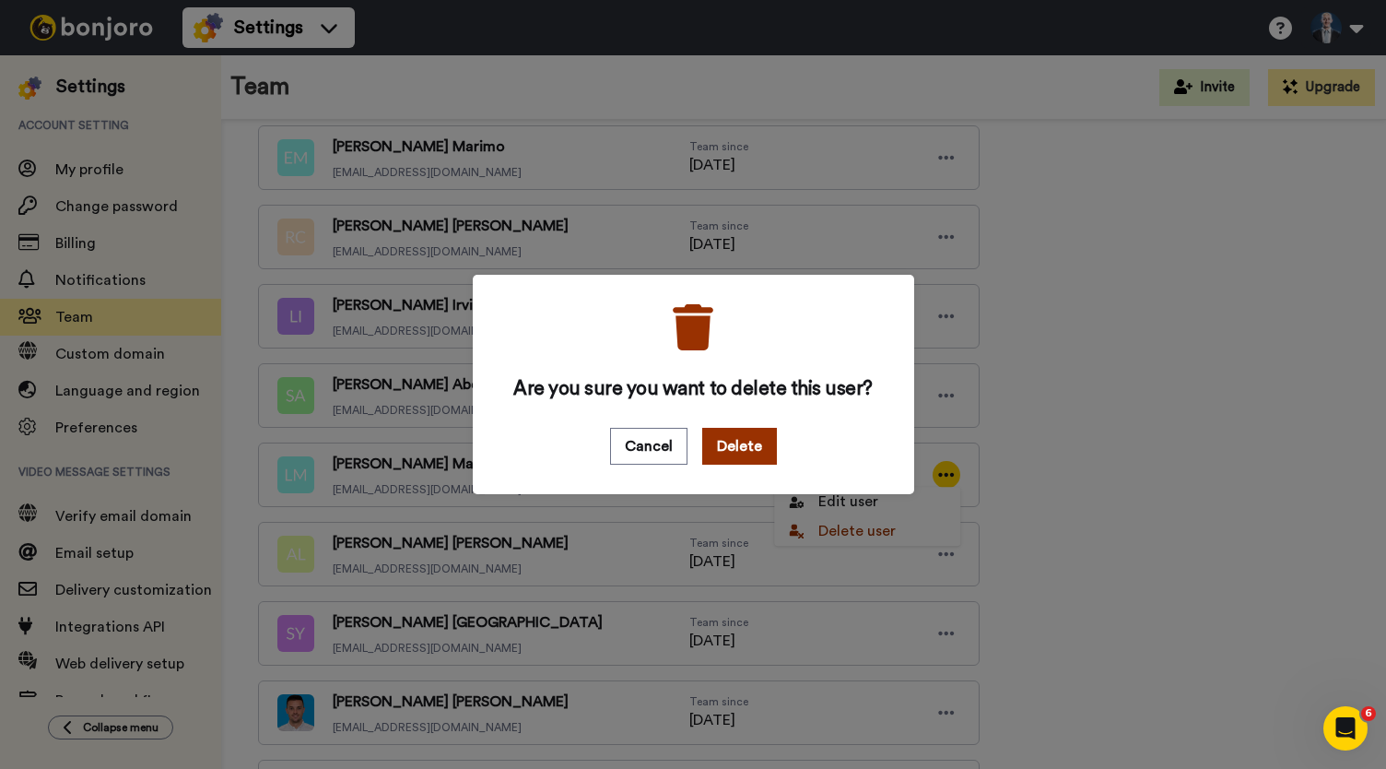
click at [748, 450] on button "Delete" at bounding box center [739, 446] width 75 height 37
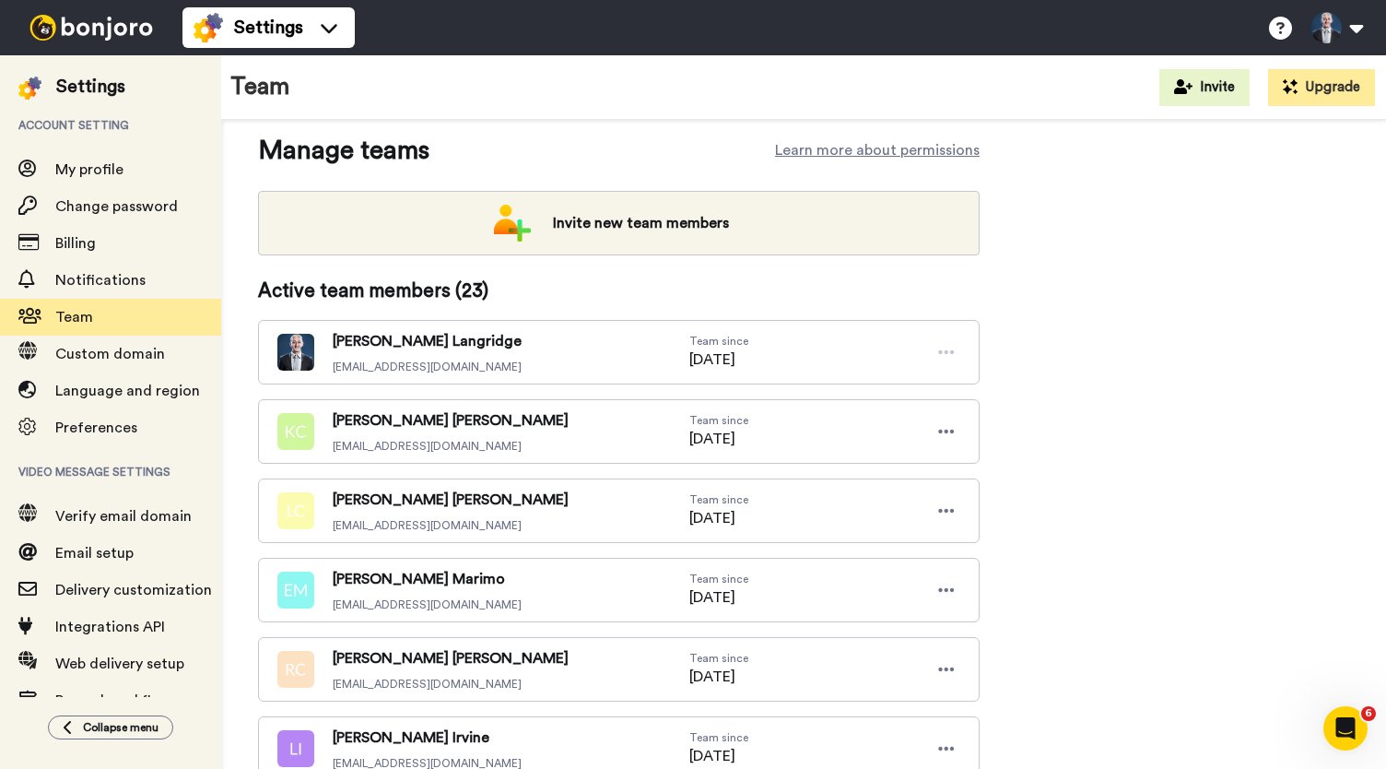
scroll to position [96, 0]
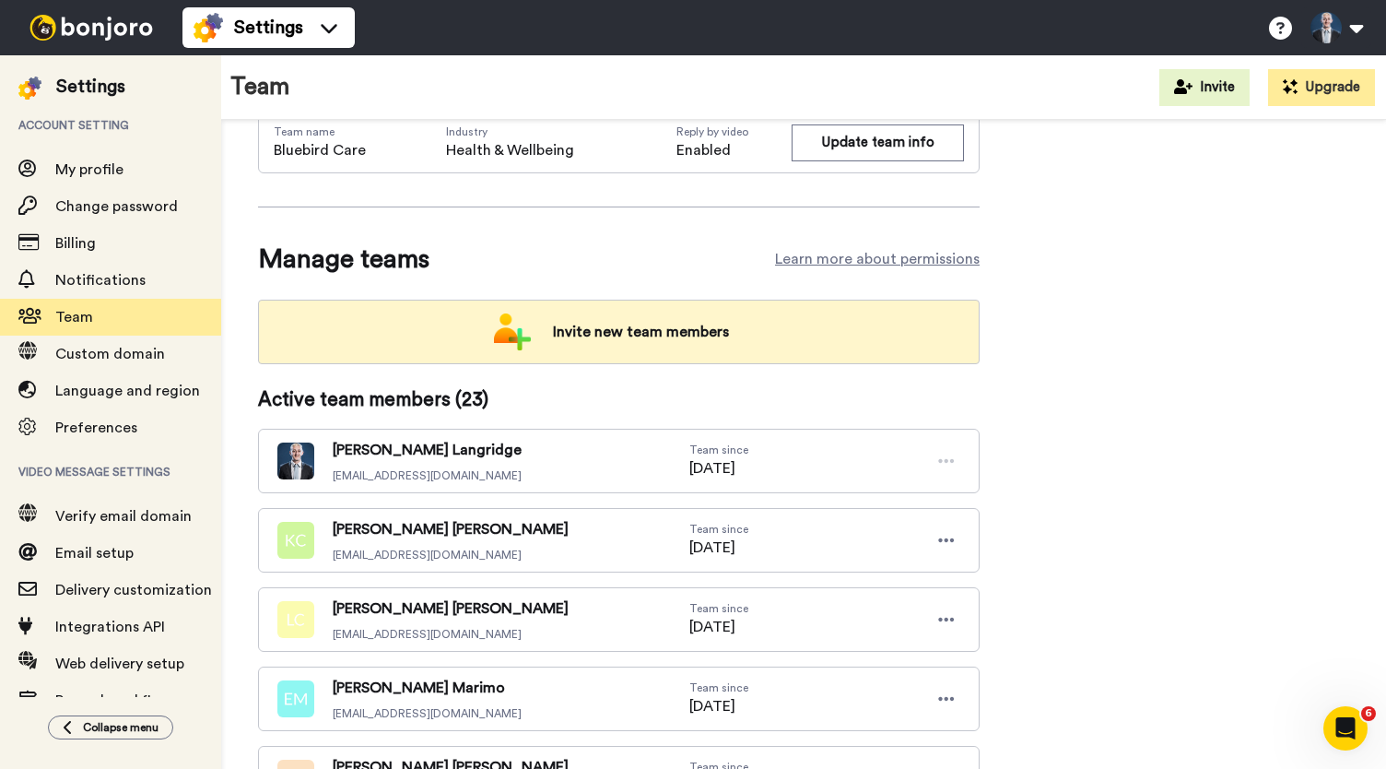
click at [586, 331] on span "Invite new team members" at bounding box center [641, 331] width 206 height 37
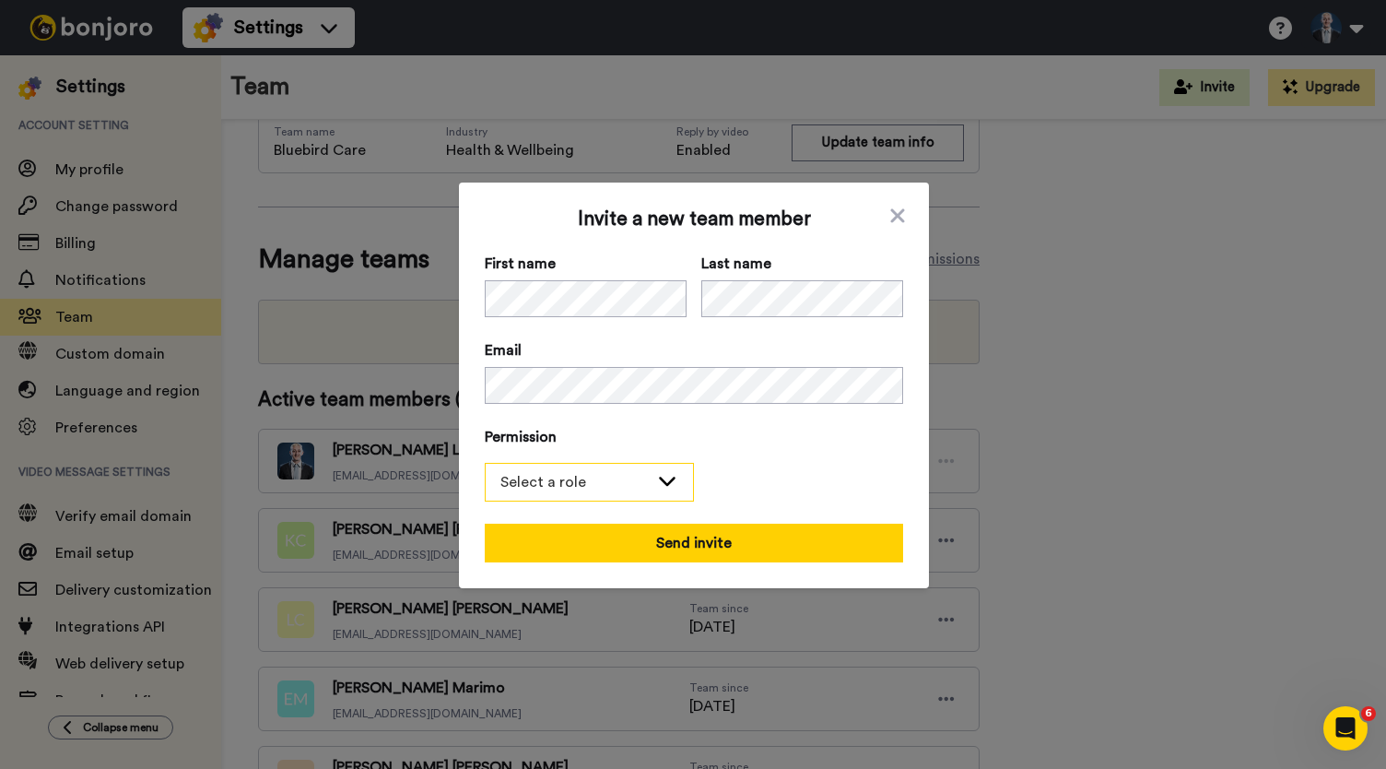
click at [618, 477] on div "Select a role" at bounding box center [575, 482] width 148 height 22
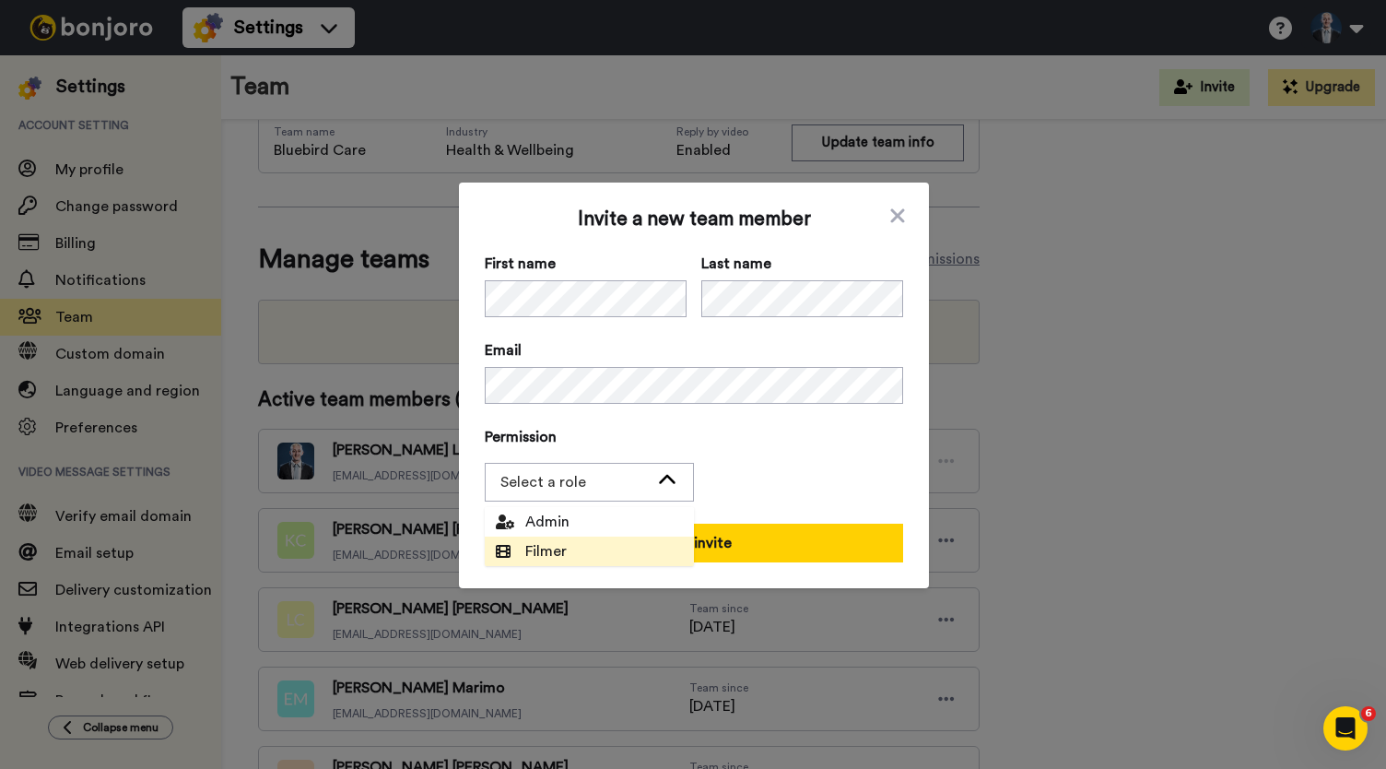
click at [566, 544] on span "Filmer" at bounding box center [531, 551] width 93 height 22
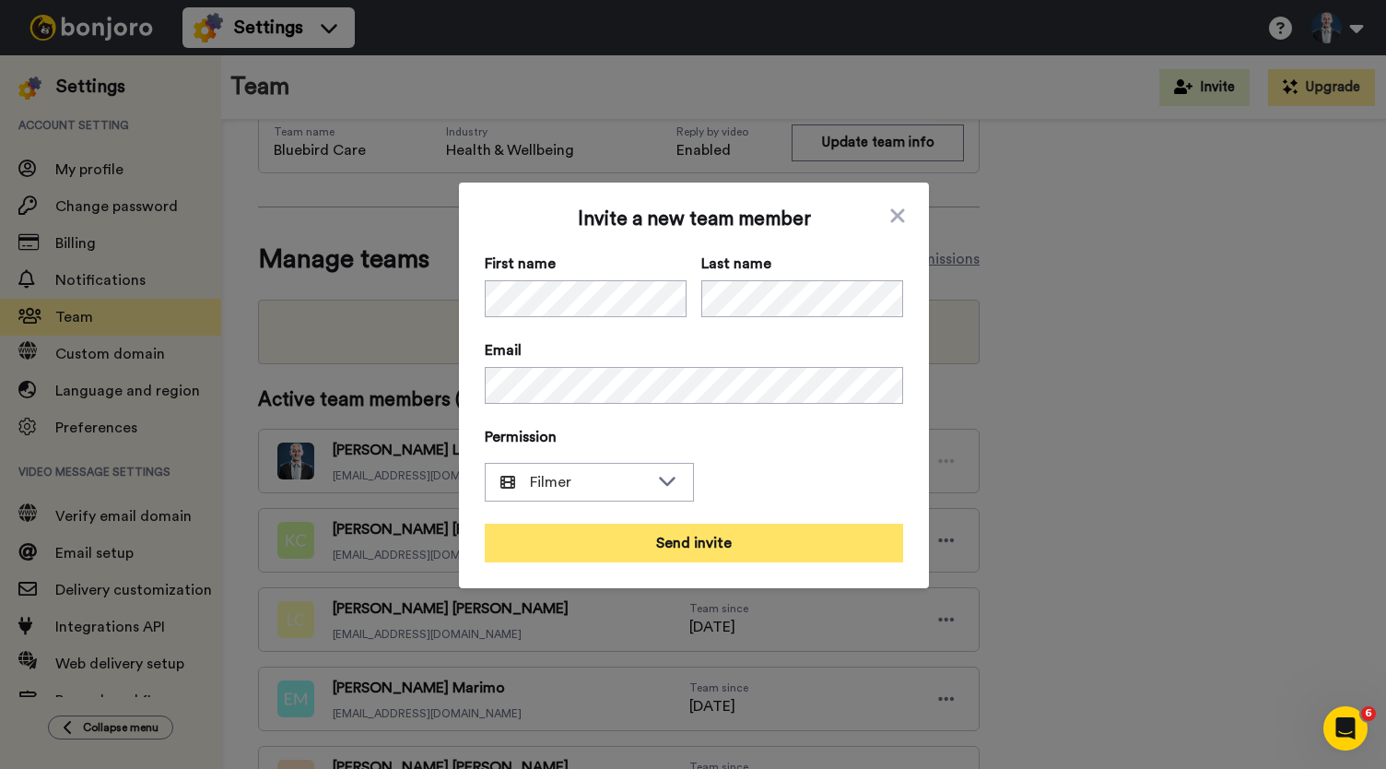
click at [690, 539] on button "Send invite" at bounding box center [694, 543] width 418 height 39
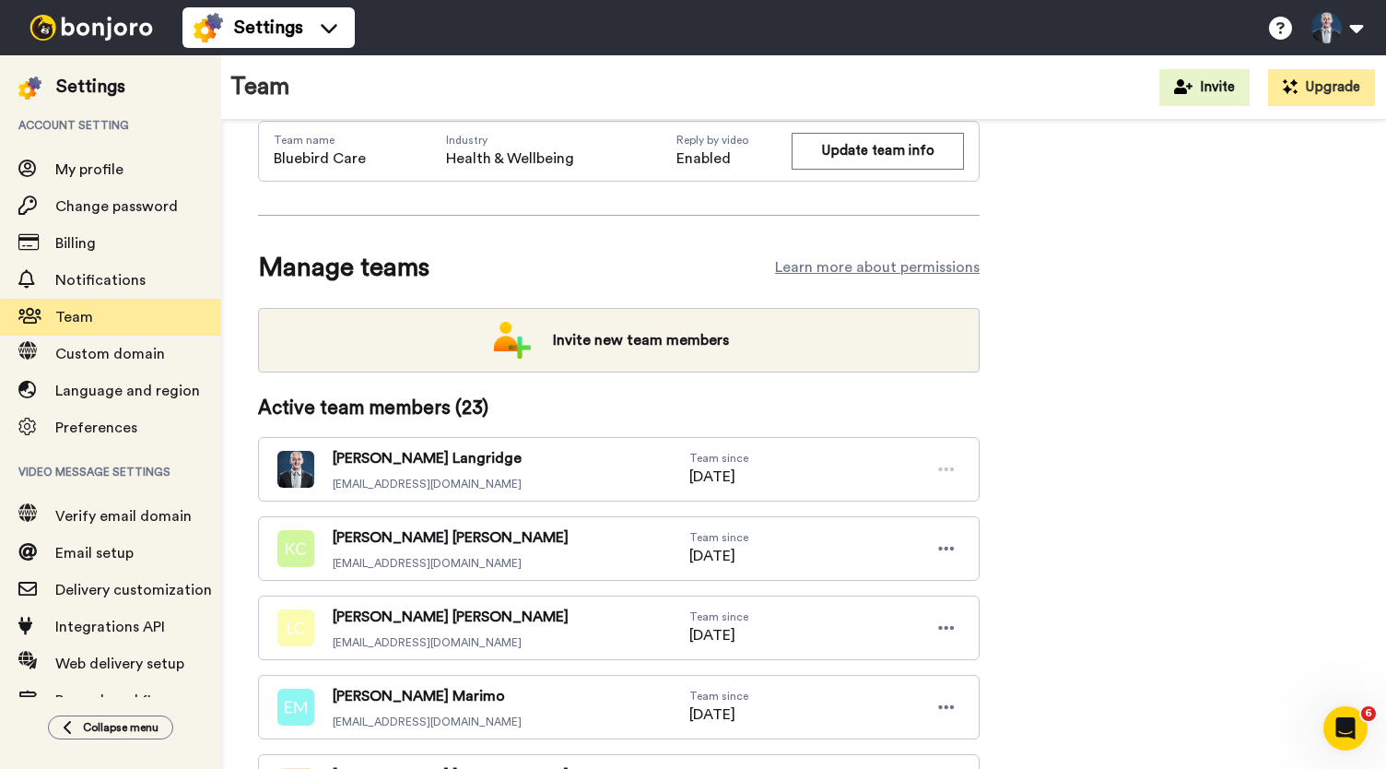
scroll to position [0, 0]
